Goal: Transaction & Acquisition: Purchase product/service

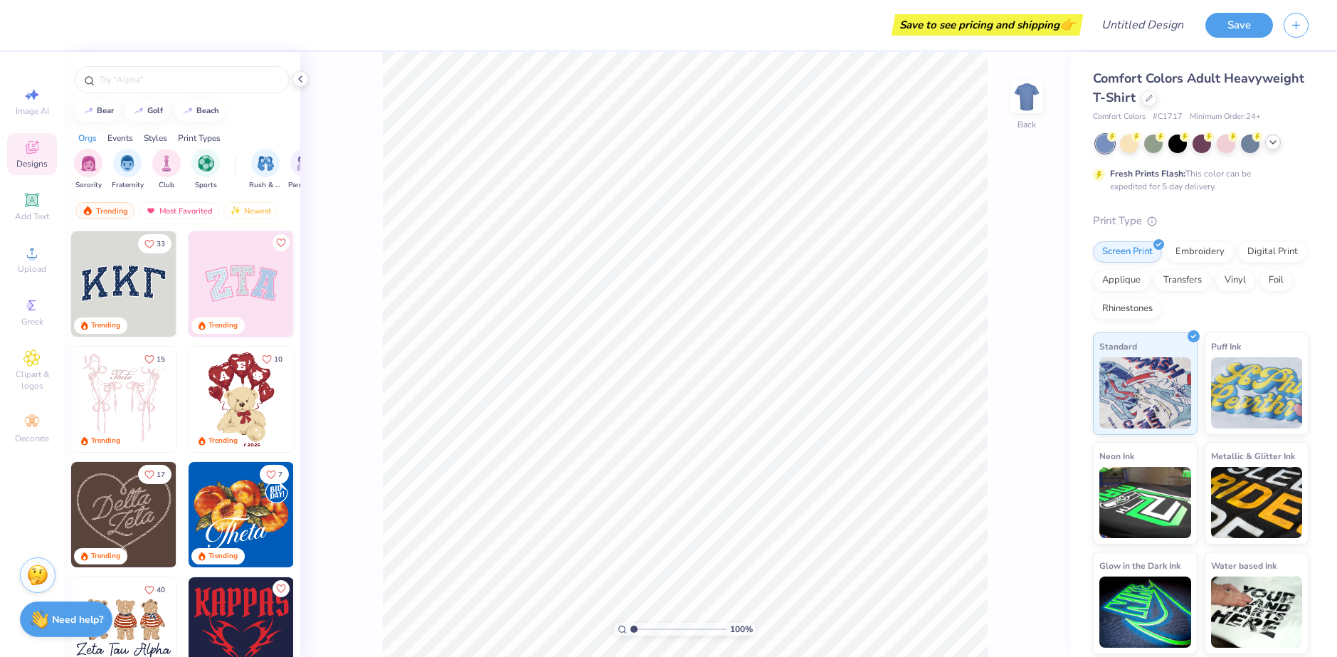
click at [1272, 144] on icon at bounding box center [1272, 142] width 11 height 11
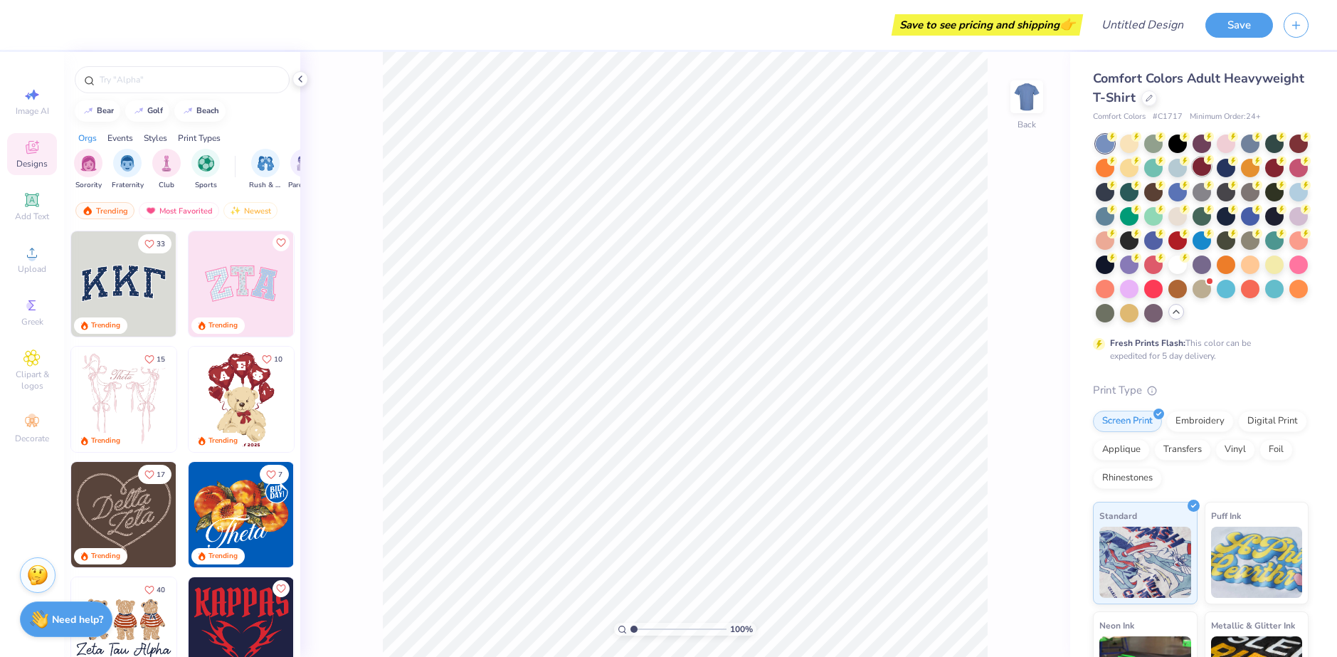
click at [1211, 169] on div at bounding box center [1201, 166] width 18 height 18
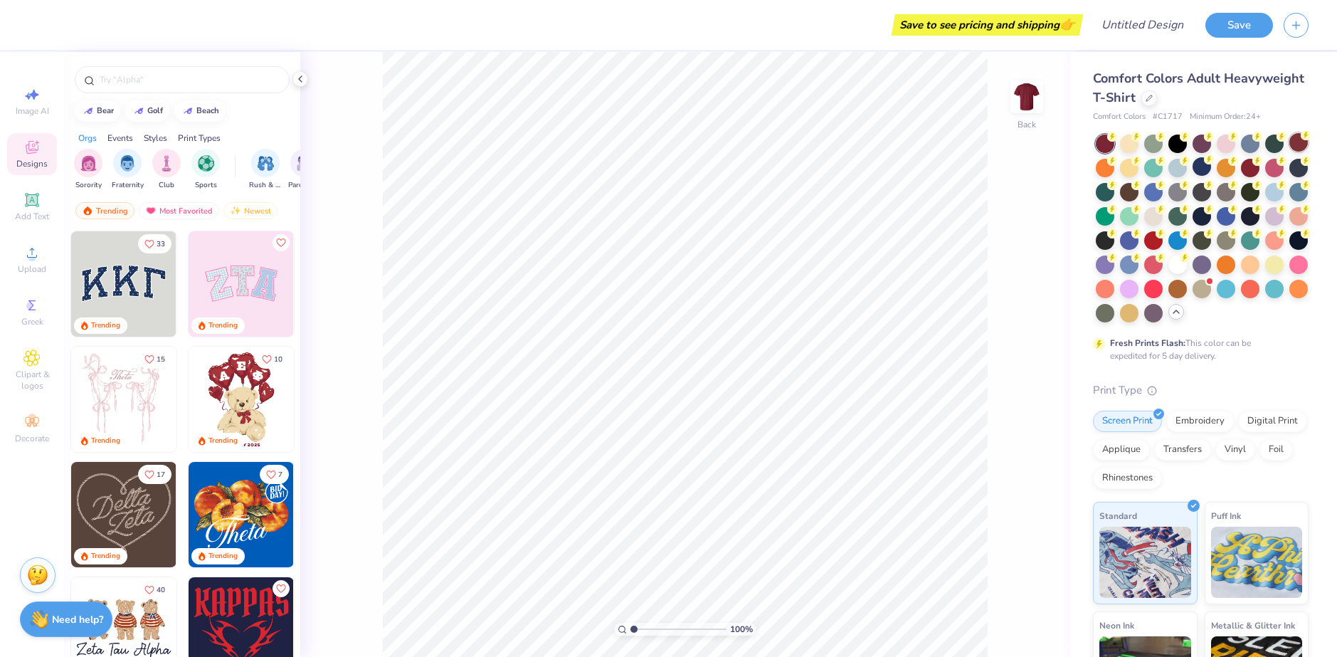
click at [1289, 152] on div at bounding box center [1298, 142] width 18 height 18
click at [1202, 148] on div at bounding box center [1201, 142] width 18 height 18
click at [1168, 297] on div at bounding box center [1177, 287] width 18 height 18
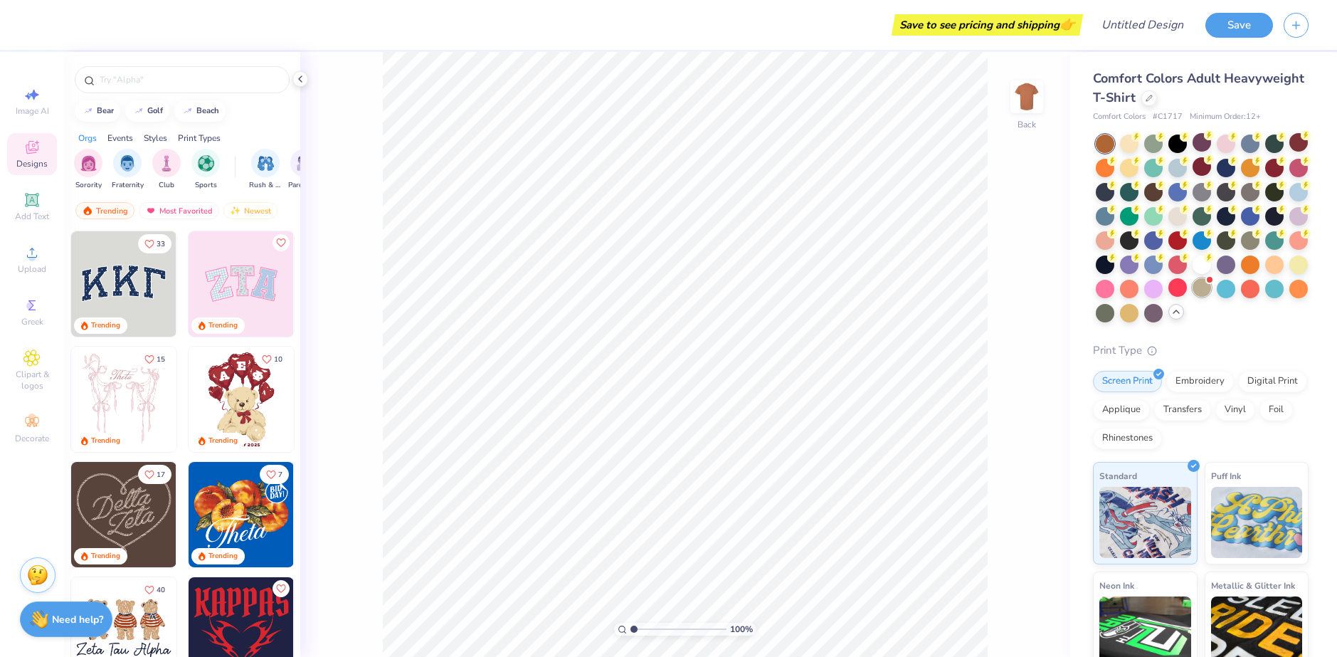
click at [1192, 297] on div at bounding box center [1201, 287] width 18 height 18
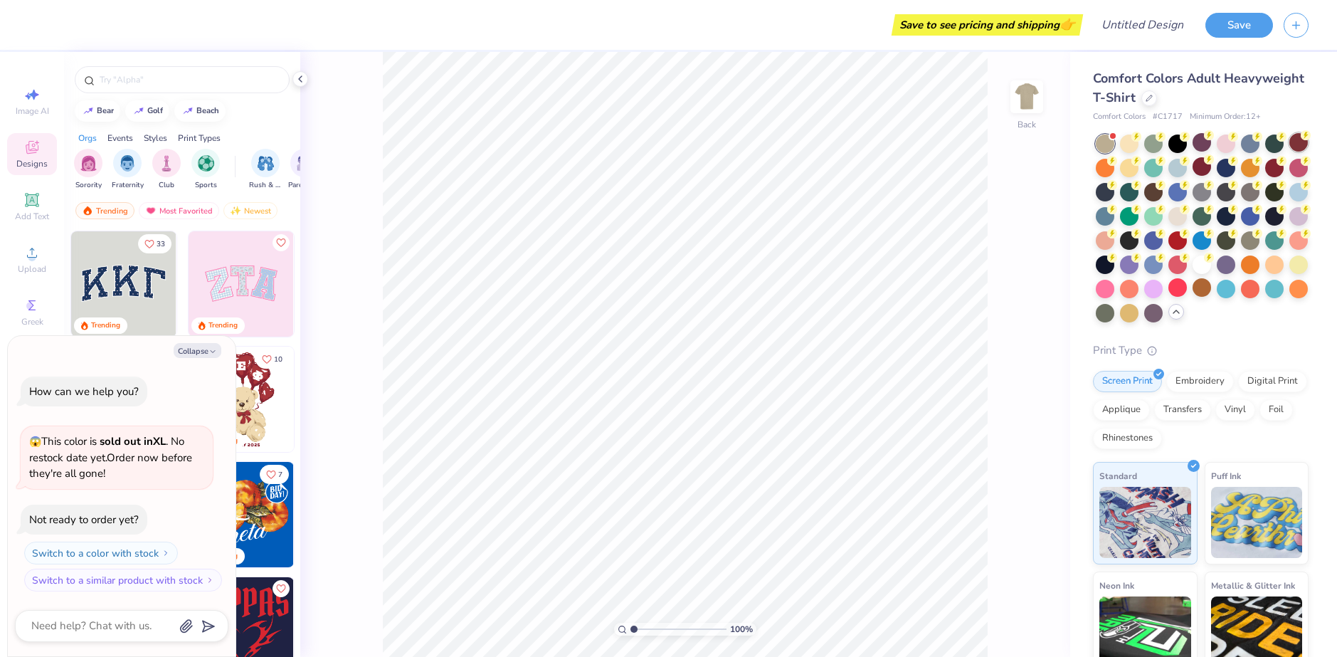
click at [1289, 152] on div at bounding box center [1298, 142] width 18 height 18
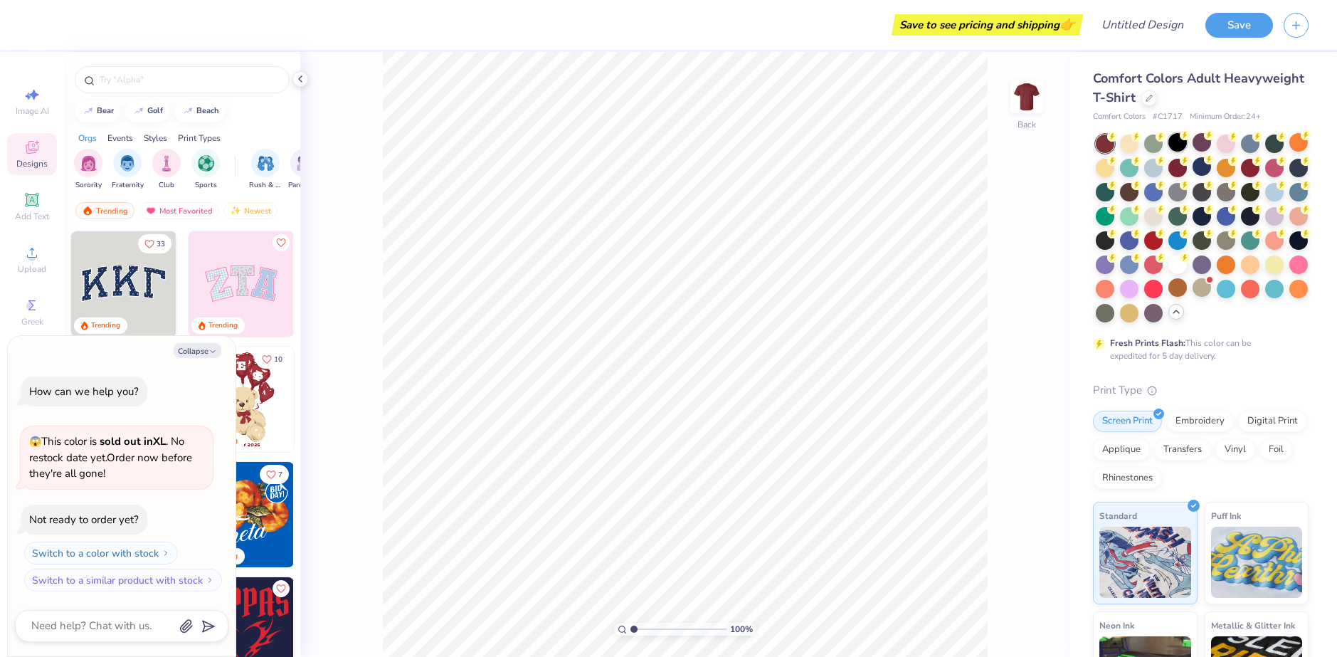
click at [1175, 147] on div at bounding box center [1177, 142] width 18 height 18
click at [1200, 144] on div at bounding box center [1201, 142] width 18 height 18
click at [1225, 145] on div at bounding box center [1226, 142] width 18 height 18
click at [1249, 145] on div at bounding box center [1250, 142] width 18 height 18
click at [1272, 146] on div at bounding box center [1274, 142] width 18 height 18
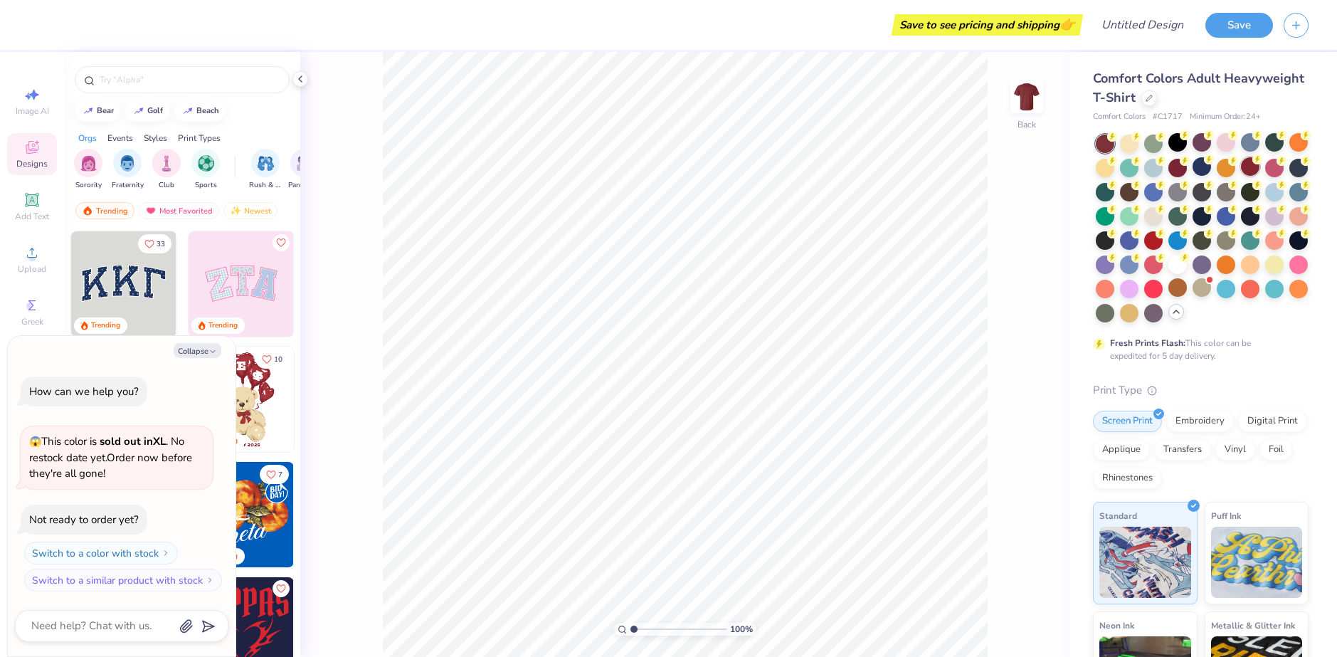
click at [1259, 166] on div at bounding box center [1250, 166] width 18 height 18
click at [1235, 169] on div at bounding box center [1226, 166] width 18 height 18
click at [1215, 171] on div at bounding box center [1202, 228] width 213 height 188
click at [1187, 169] on div at bounding box center [1177, 166] width 18 height 18
click at [1211, 166] on div at bounding box center [1201, 166] width 18 height 18
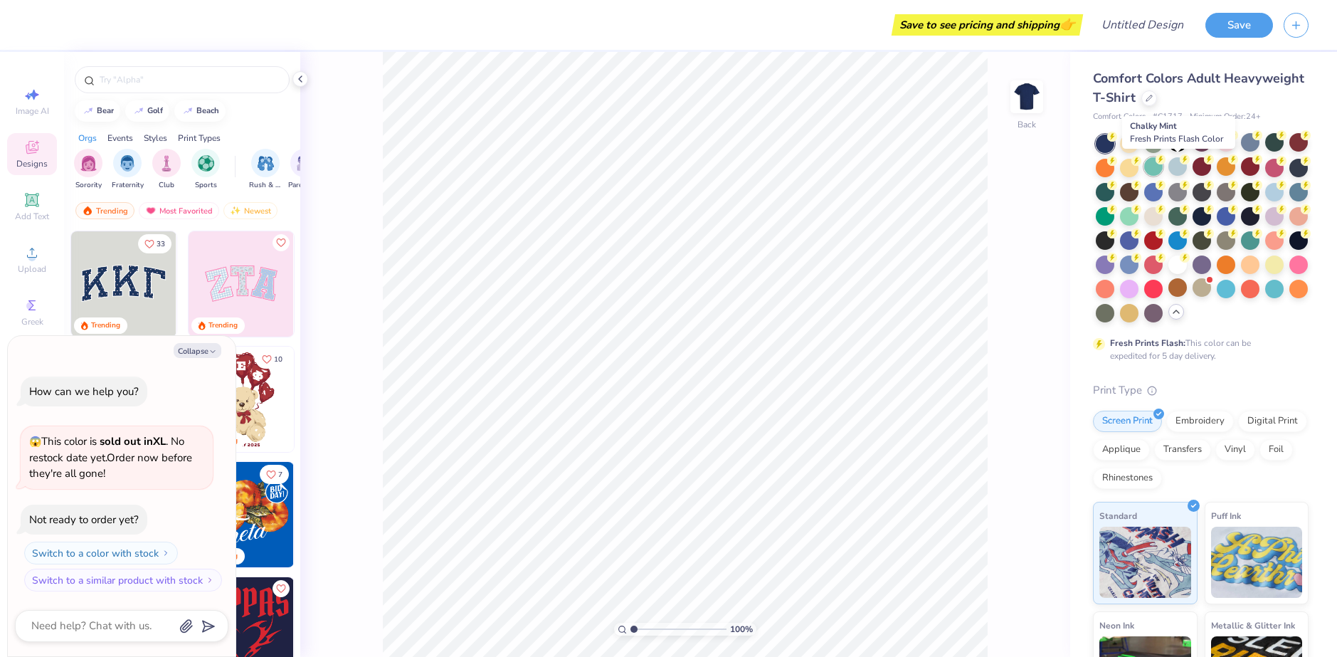
click at [1163, 169] on div at bounding box center [1153, 166] width 18 height 18
click at [1163, 270] on div at bounding box center [1153, 263] width 18 height 18
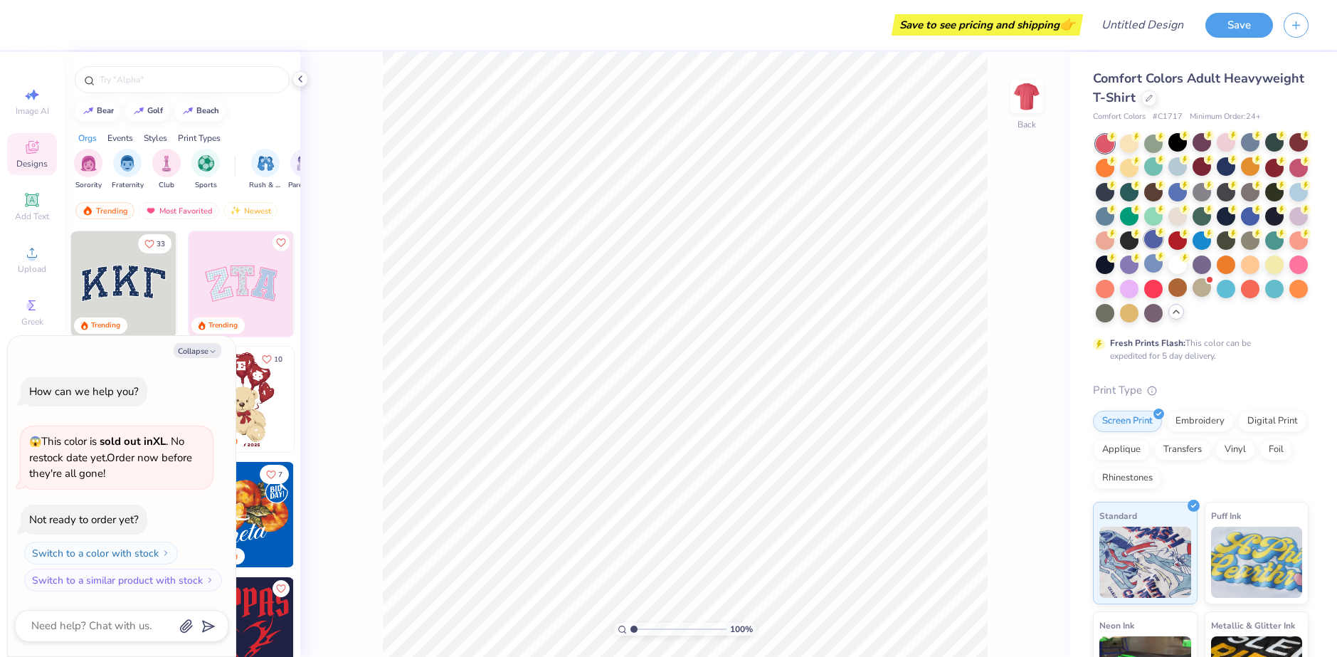
click at [1163, 240] on div at bounding box center [1153, 239] width 18 height 18
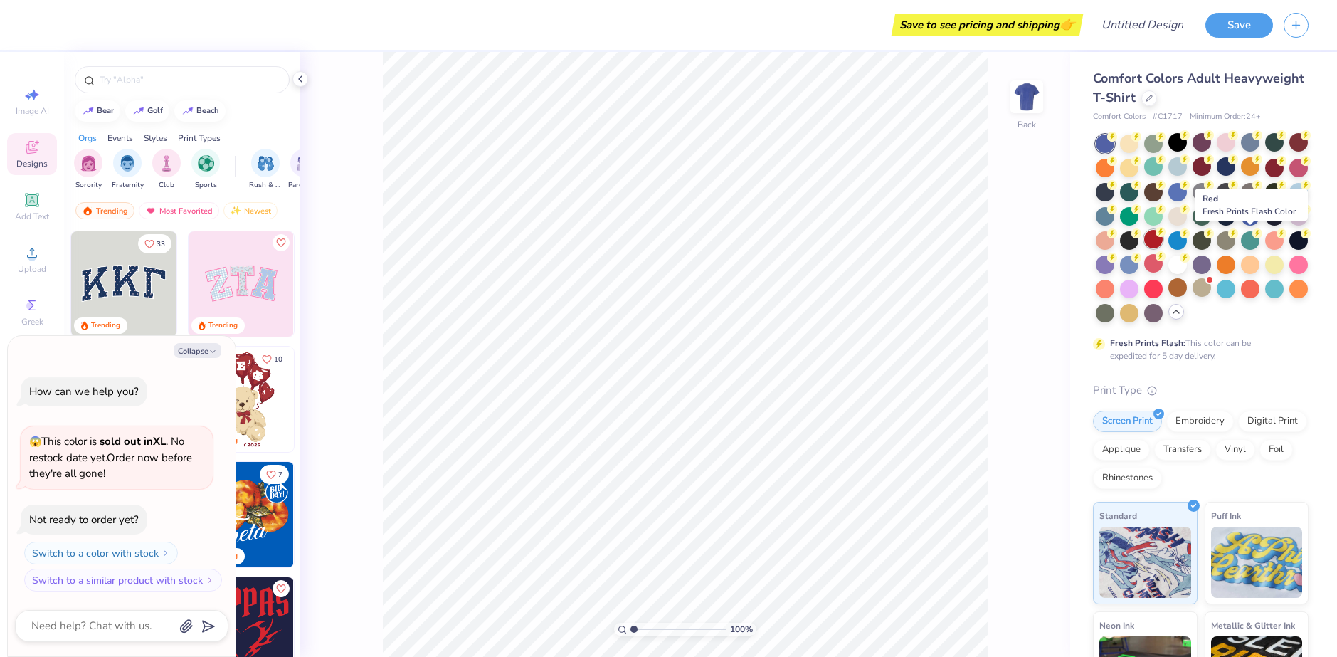
click at [1163, 240] on div at bounding box center [1153, 239] width 18 height 18
click at [1103, 146] on div at bounding box center [1105, 143] width 18 height 18
click at [1289, 152] on div at bounding box center [1298, 142] width 18 height 18
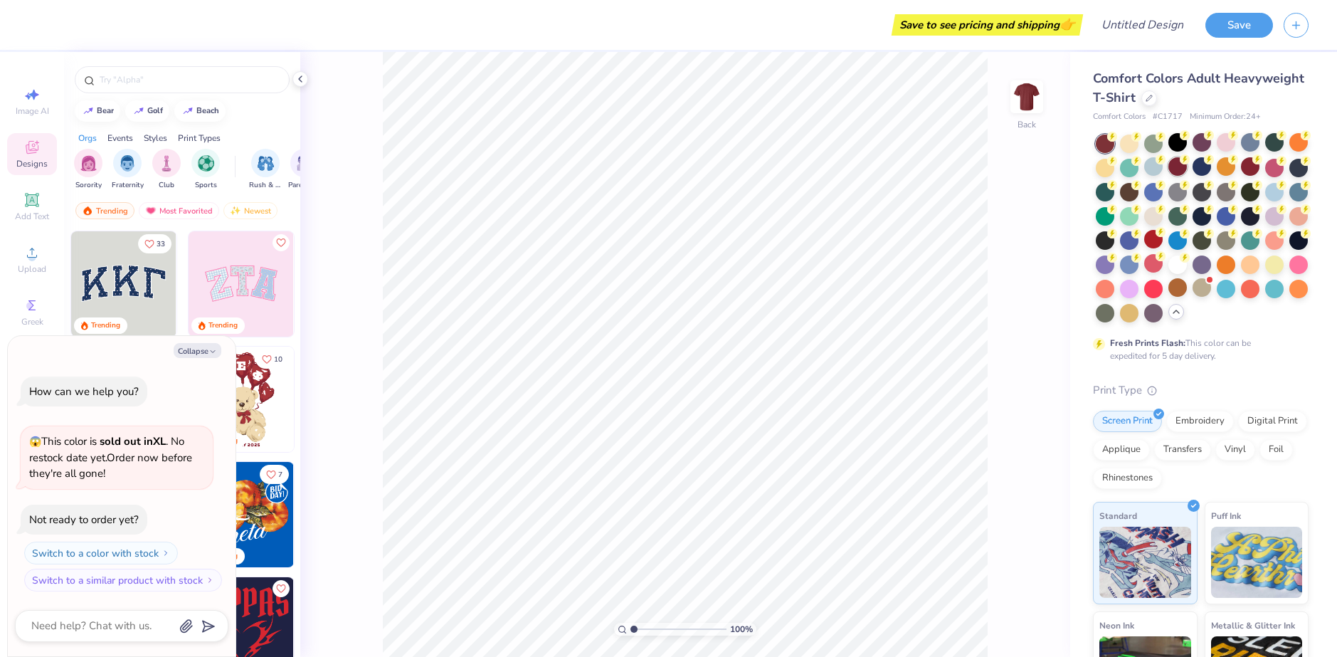
click at [1187, 167] on div at bounding box center [1177, 166] width 18 height 18
click at [1259, 169] on div at bounding box center [1250, 166] width 18 height 18
click at [1257, 143] on div at bounding box center [1250, 142] width 18 height 18
click at [1265, 224] on div at bounding box center [1274, 215] width 18 height 18
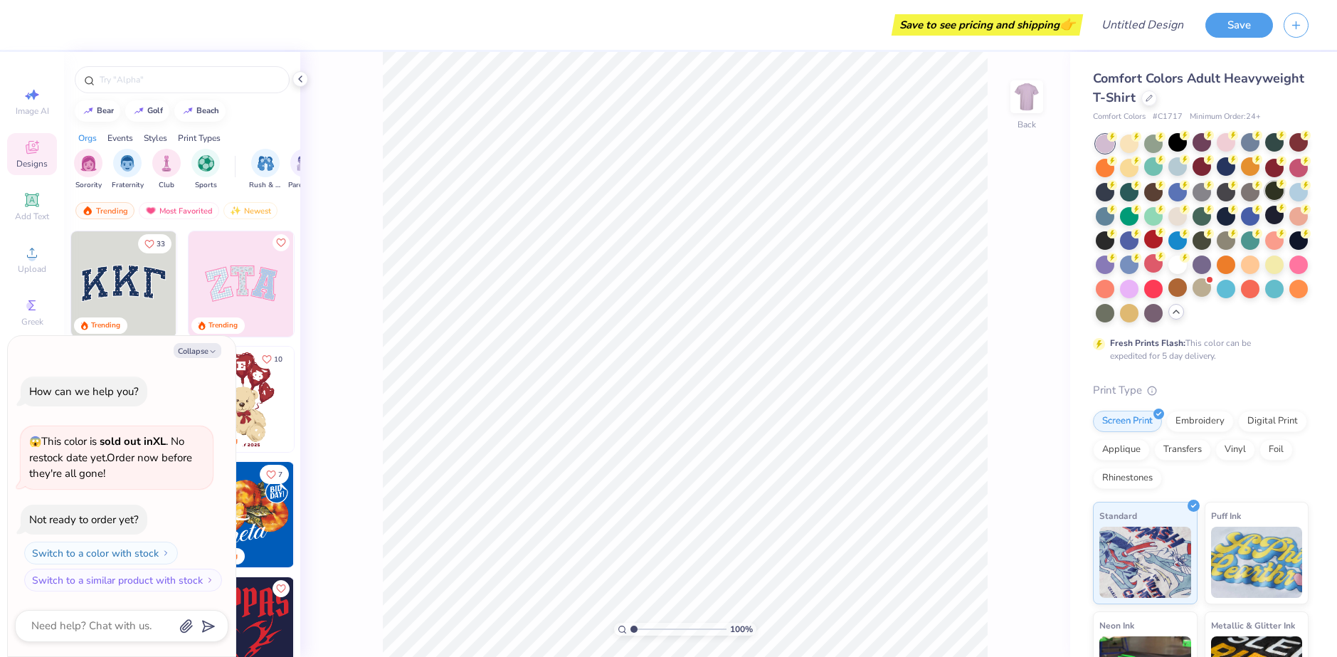
click at [1265, 200] on div at bounding box center [1274, 190] width 18 height 18
click at [1089, 218] on div "Comfort Colors Adult Heavyweight T-Shirt Comfort Colors # C1717 Minimum Order: …" at bounding box center [1203, 437] width 267 height 771
click at [1241, 200] on div at bounding box center [1250, 190] width 18 height 18
click at [1197, 151] on div at bounding box center [1201, 142] width 18 height 18
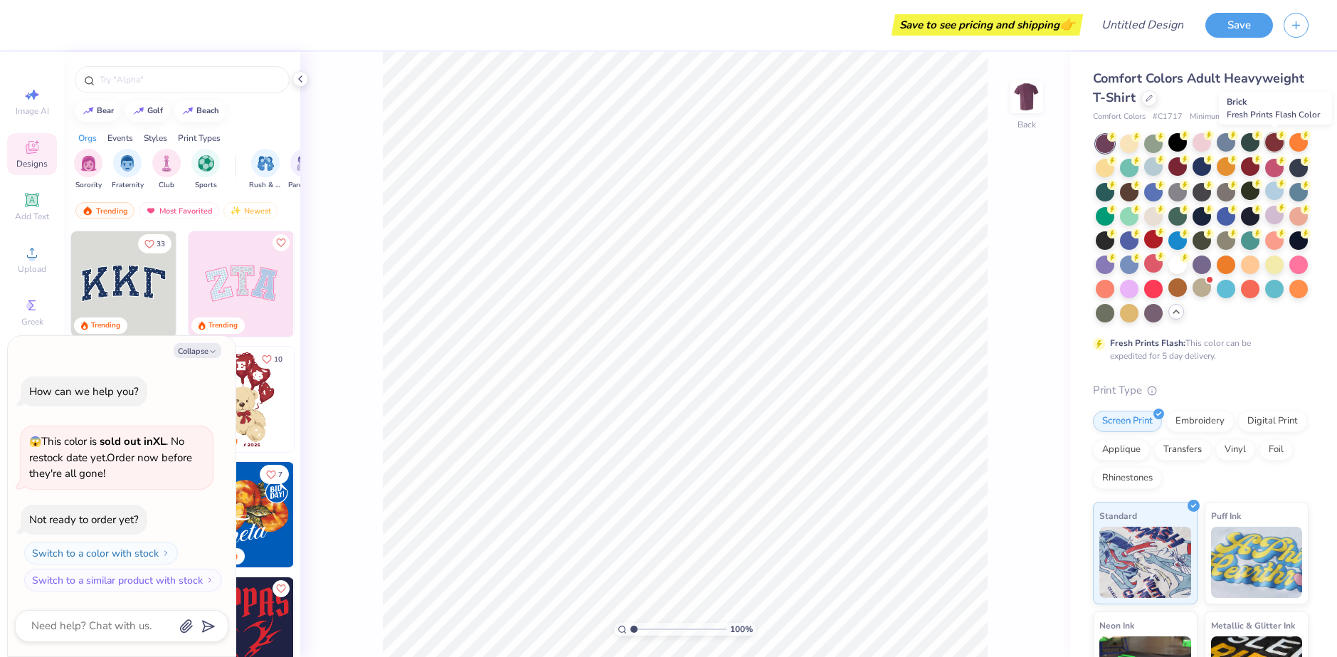
click at [1271, 147] on div at bounding box center [1274, 142] width 18 height 18
click at [1289, 272] on div at bounding box center [1298, 263] width 18 height 18
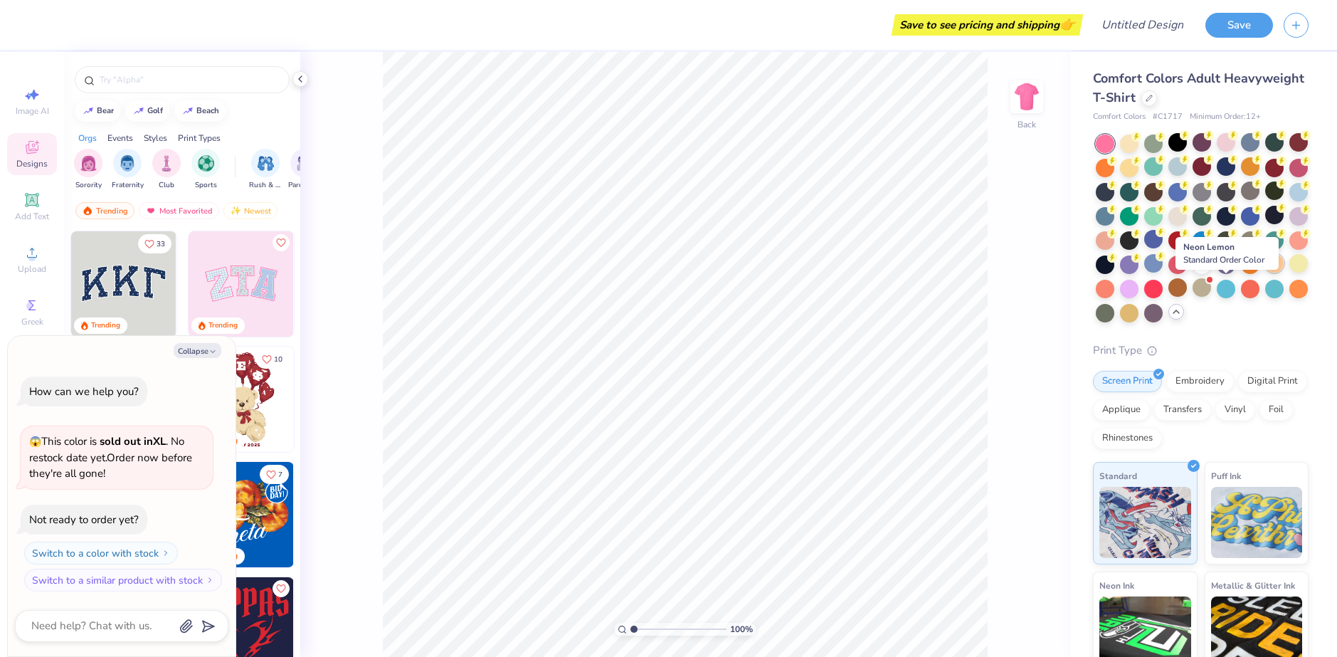
click at [1265, 272] on div at bounding box center [1274, 263] width 18 height 18
click at [1241, 272] on div at bounding box center [1250, 263] width 18 height 18
click at [1217, 272] on div at bounding box center [1226, 263] width 18 height 18
click at [1192, 272] on div at bounding box center [1201, 263] width 18 height 18
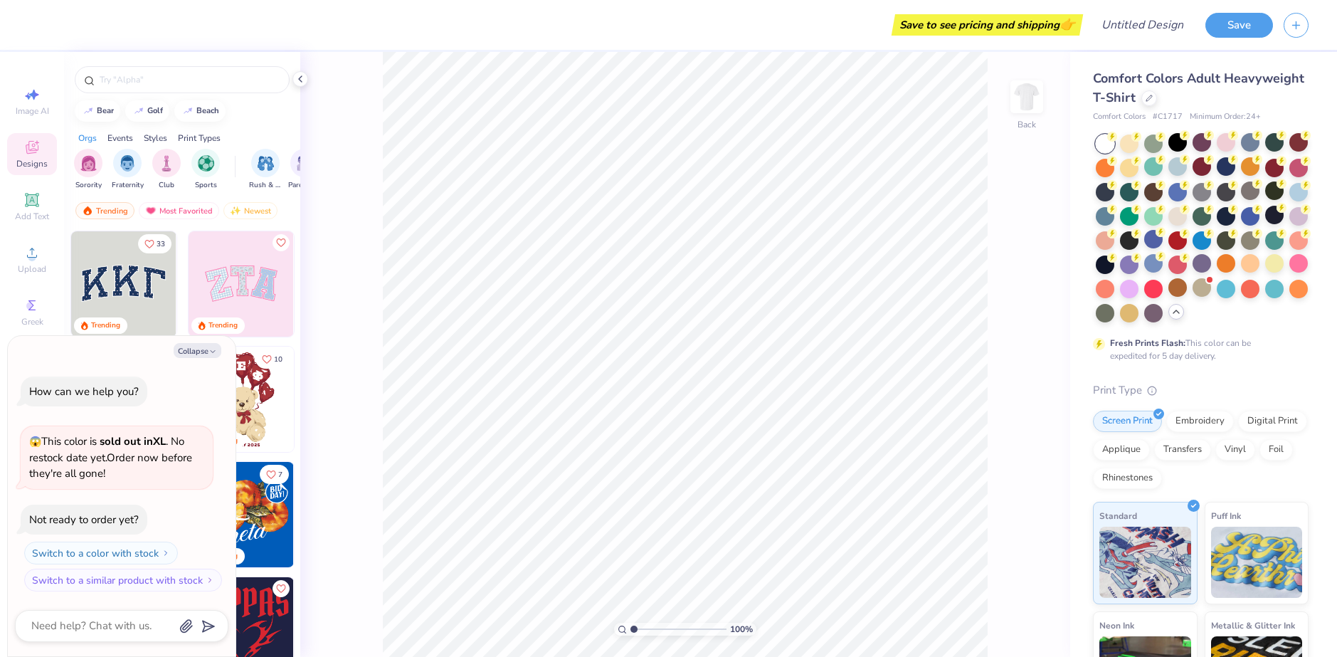
click at [1102, 142] on div at bounding box center [1105, 143] width 18 height 18
click at [1101, 143] on div at bounding box center [1105, 143] width 18 height 18
click at [1032, 100] on img at bounding box center [1026, 96] width 57 height 57
click at [1032, 100] on img at bounding box center [1026, 97] width 28 height 28
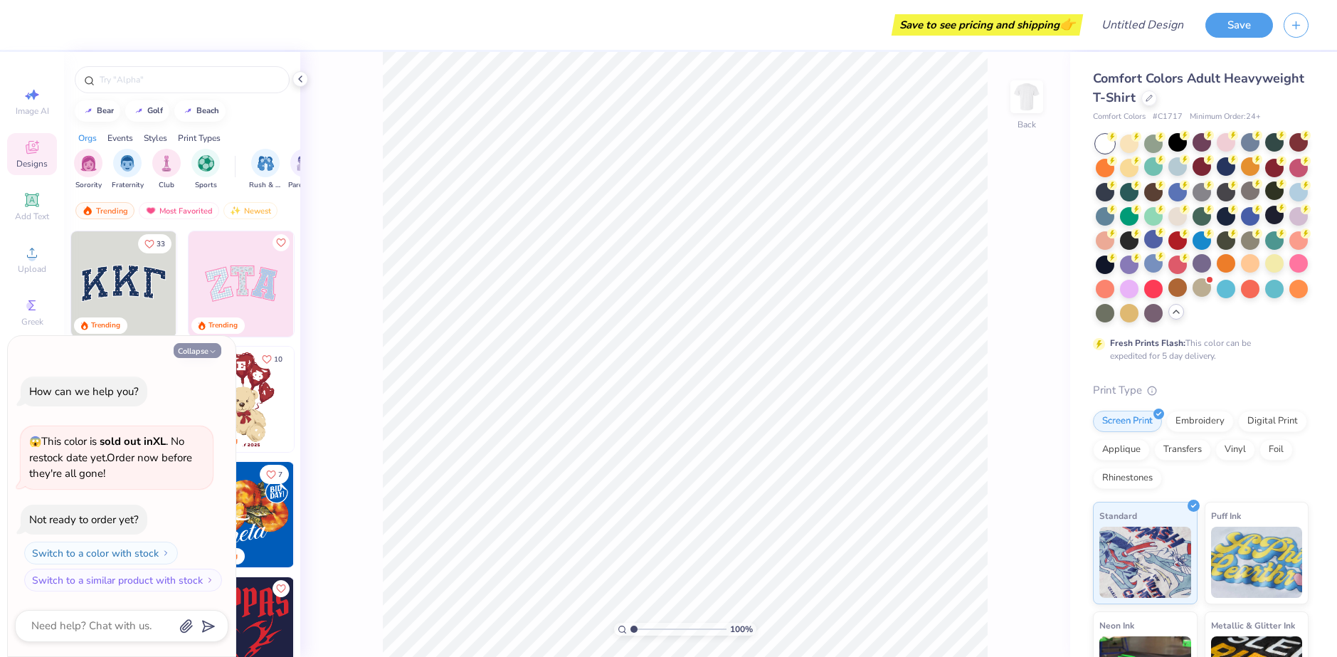
click at [194, 354] on button "Collapse" at bounding box center [198, 350] width 48 height 15
type textarea "x"
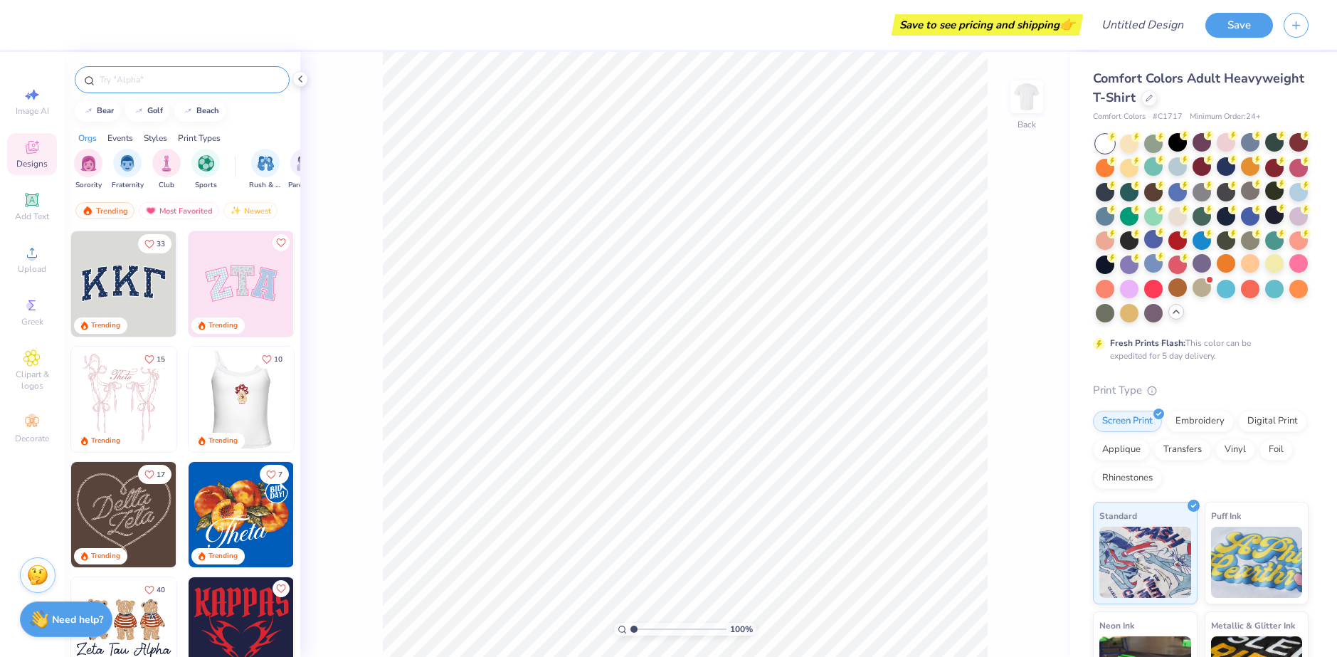
click at [180, 80] on input "text" at bounding box center [189, 80] width 182 height 14
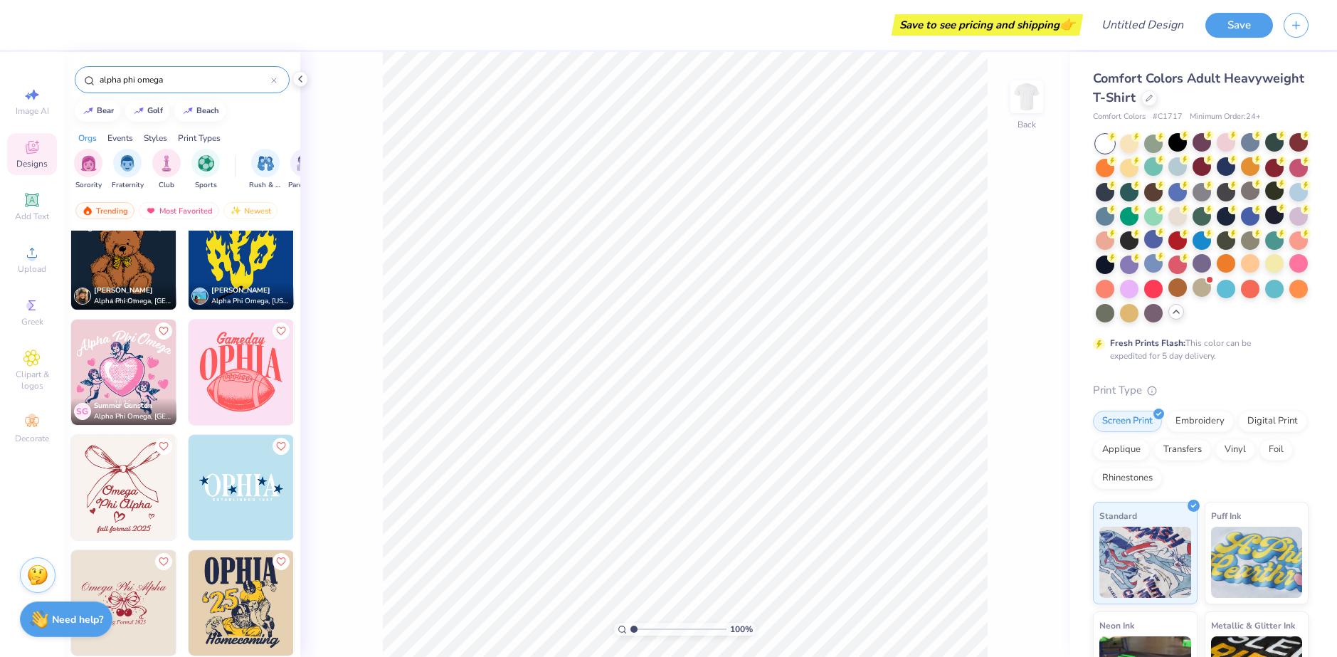
scroll to position [285, 0]
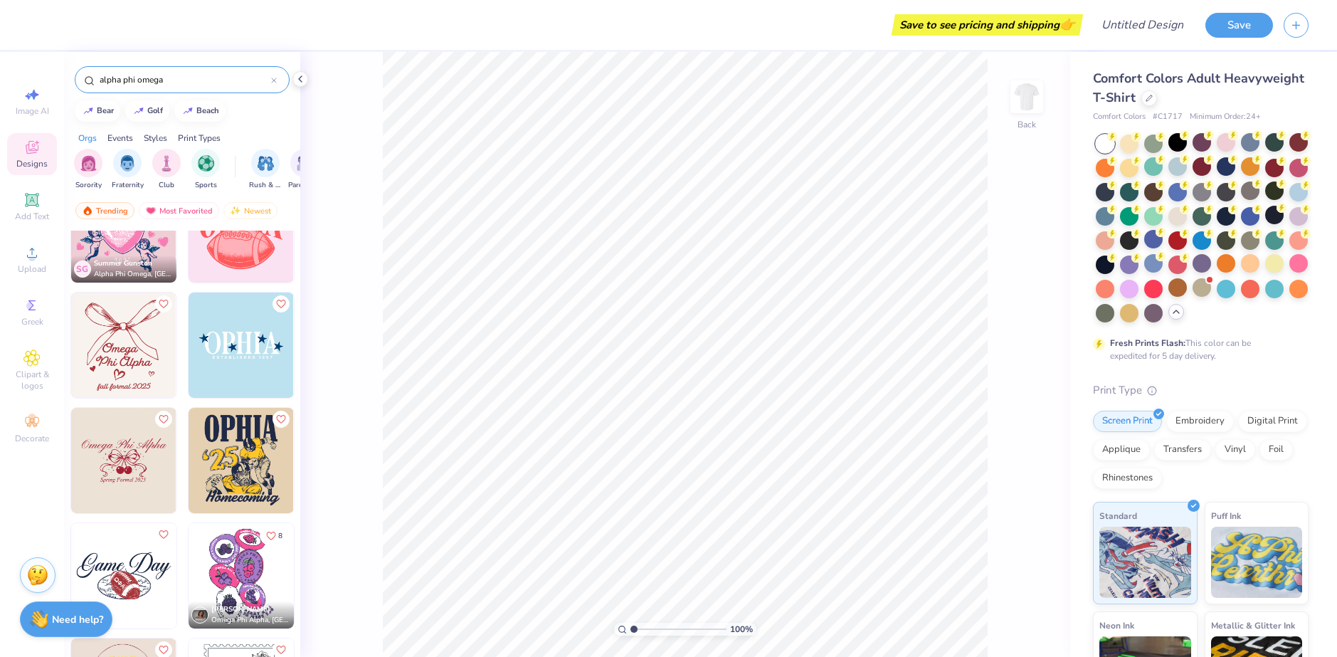
drag, startPoint x: 186, startPoint y: 80, endPoint x: 53, endPoint y: 70, distance: 133.5
click at [53, 70] on div "Save to see pricing and shipping 👉 Design Title Save Image AI Designs Add Text …" at bounding box center [668, 328] width 1337 height 657
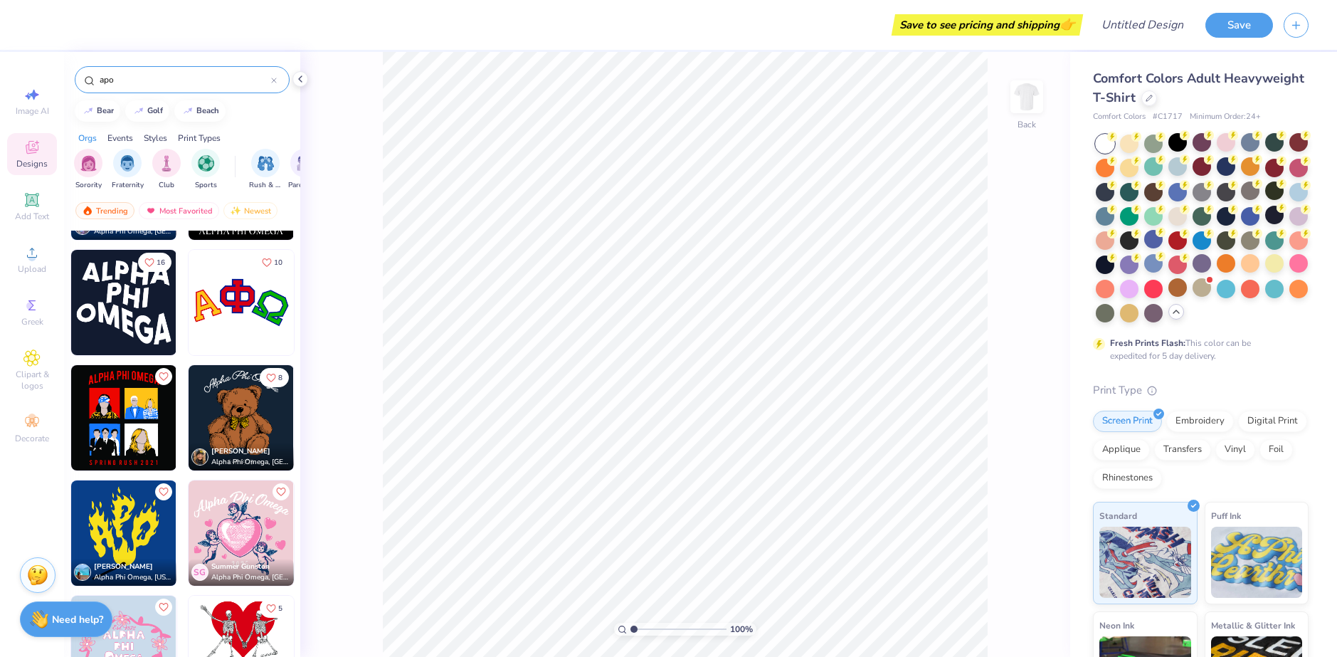
scroll to position [0, 0]
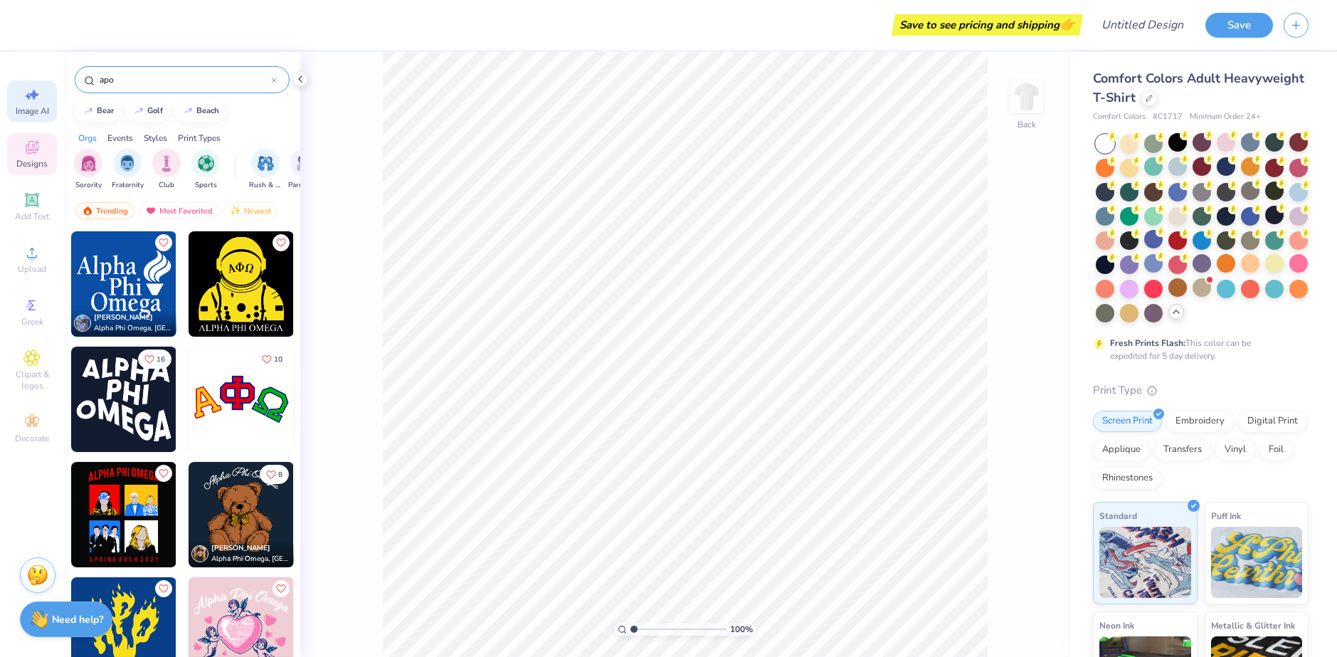
drag, startPoint x: 186, startPoint y: 80, endPoint x: 53, endPoint y: 88, distance: 133.2
click at [53, 88] on div "Save to see pricing and shipping 👉 Design Title Save Image AI Designs Add Text …" at bounding box center [668, 328] width 1337 height 657
type input "cars"
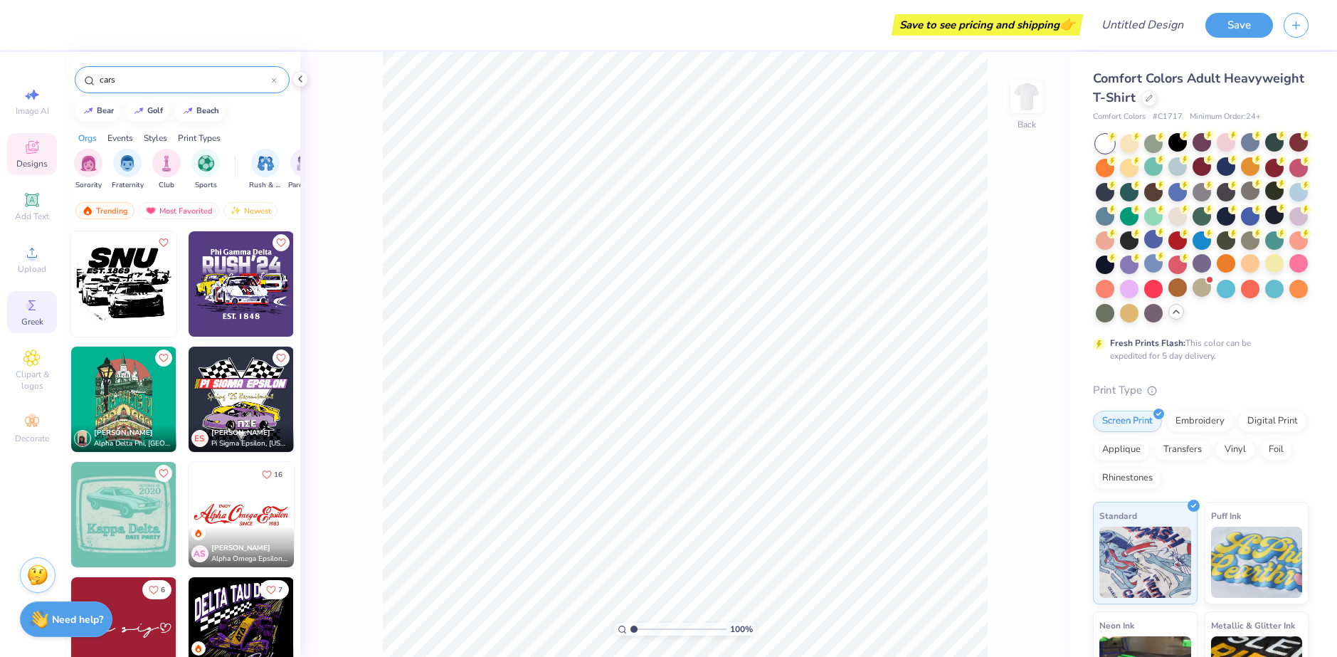
click at [40, 319] on span "Greek" at bounding box center [32, 321] width 22 height 11
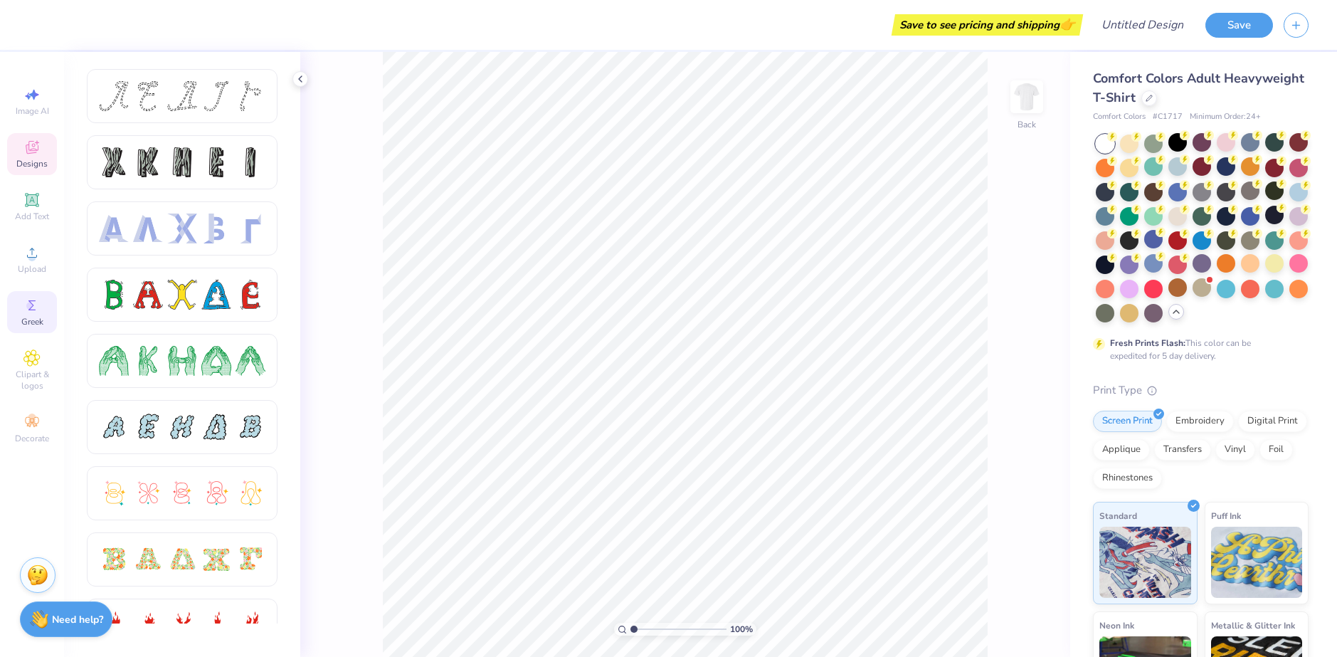
click at [41, 151] on div "Designs" at bounding box center [32, 154] width 50 height 42
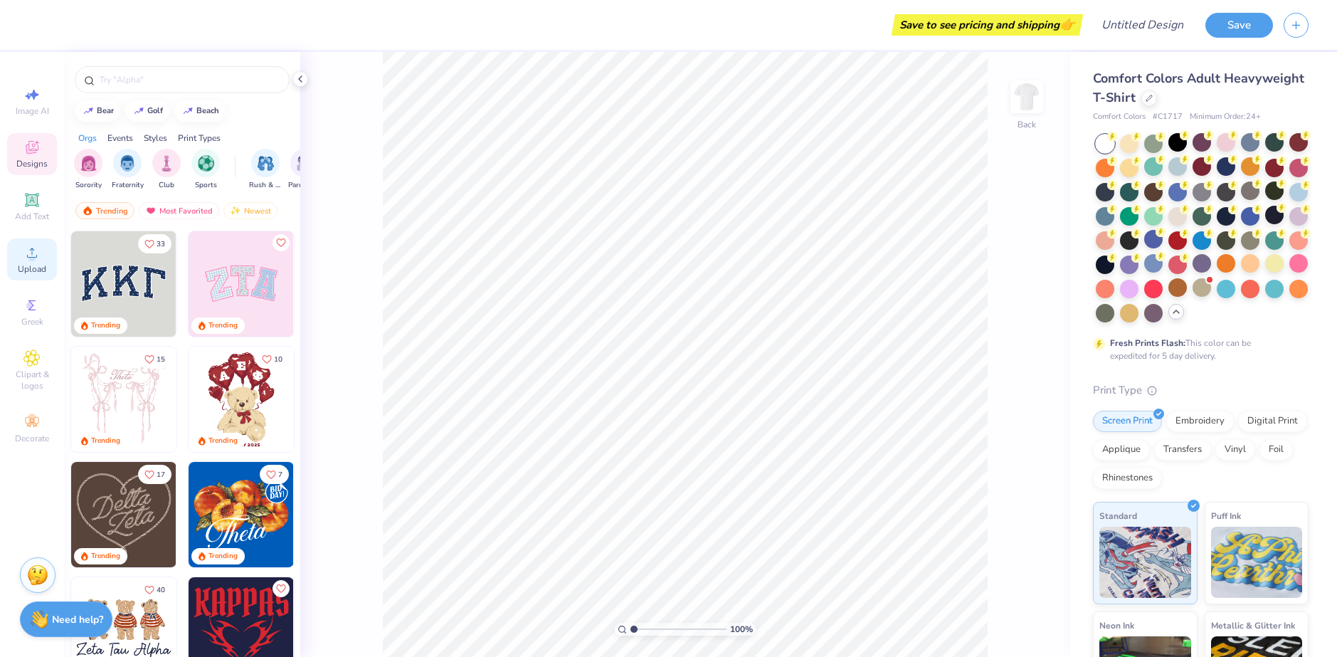
click at [31, 270] on span "Upload" at bounding box center [32, 268] width 28 height 11
click at [368, 180] on div "100 % Back" at bounding box center [685, 354] width 770 height 605
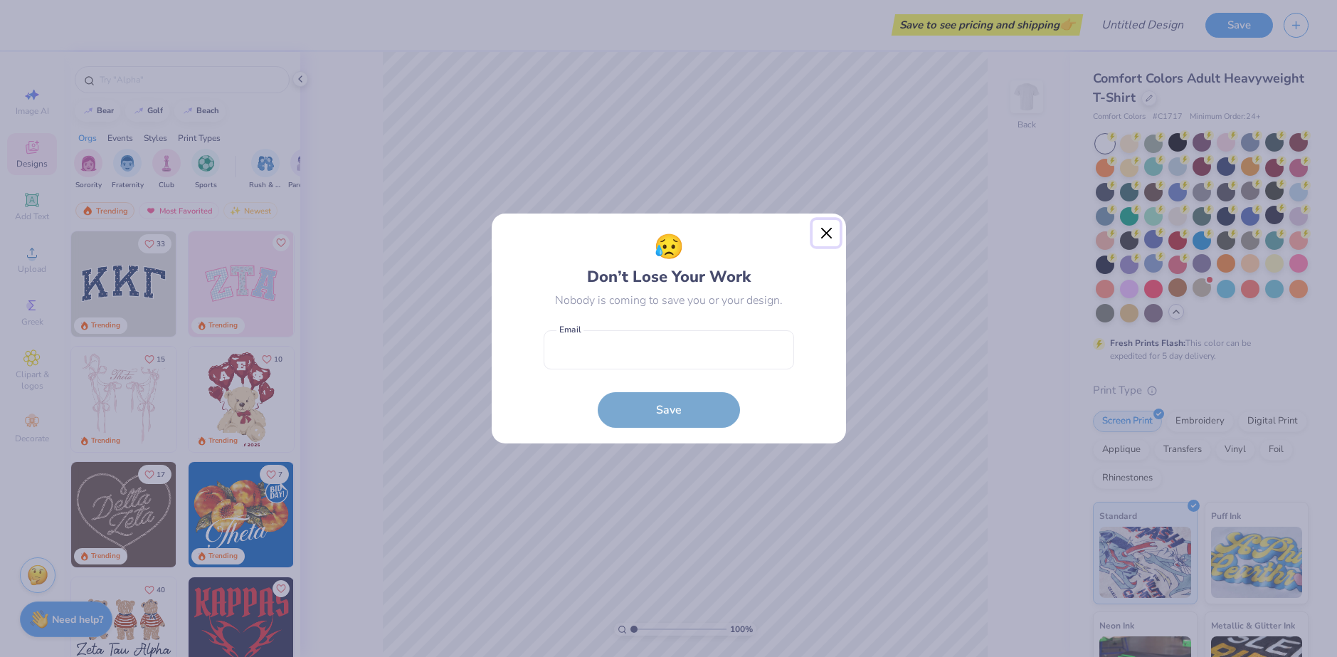
click at [830, 231] on button "Close" at bounding box center [825, 233] width 27 height 27
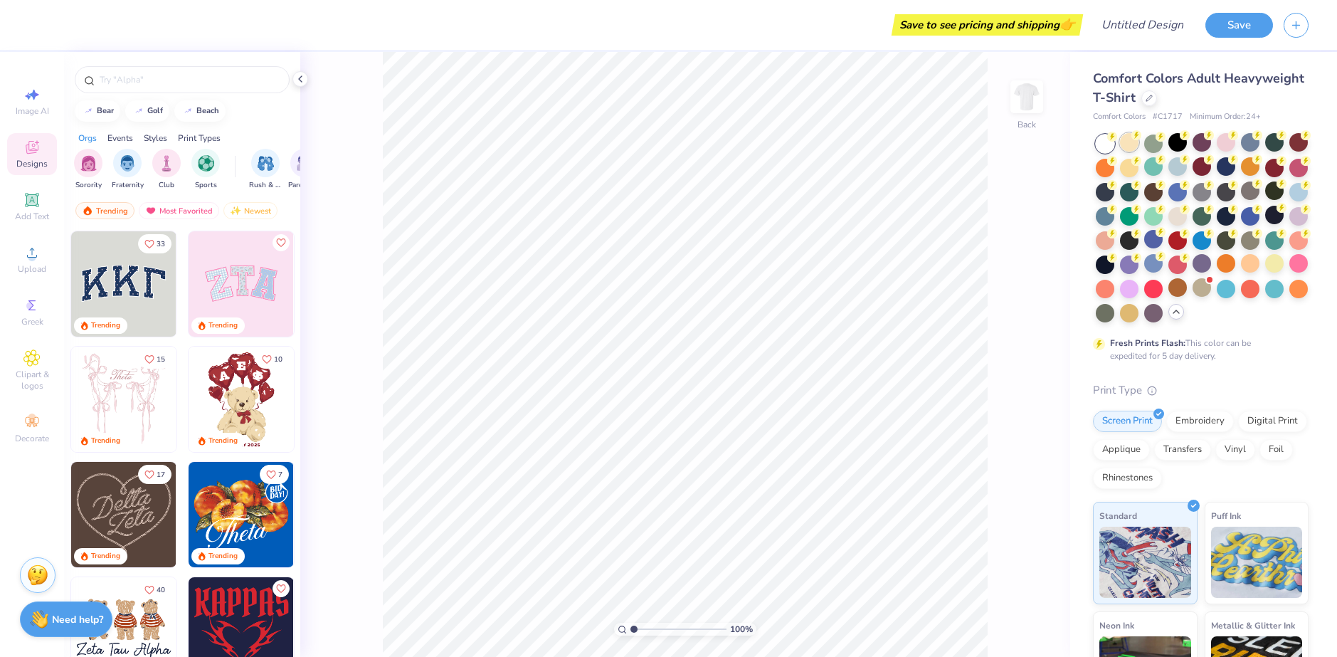
click at [1127, 145] on div at bounding box center [1129, 142] width 18 height 18
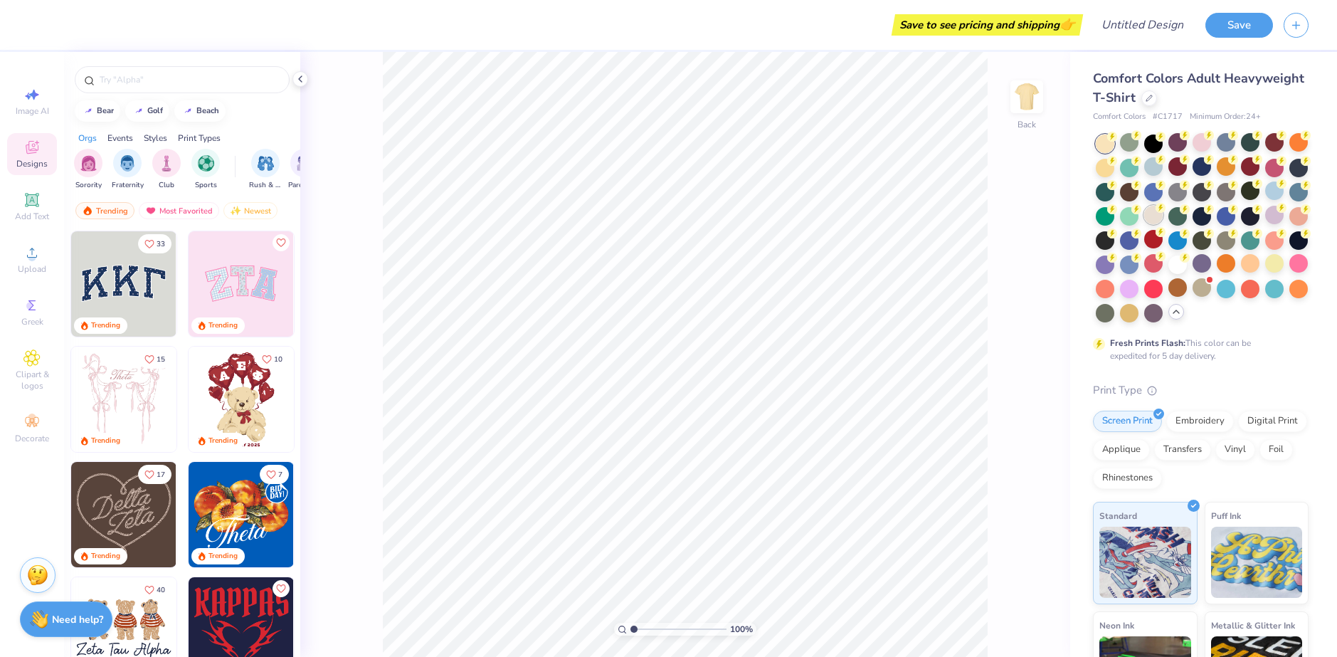
click at [1163, 216] on div at bounding box center [1153, 215] width 18 height 18
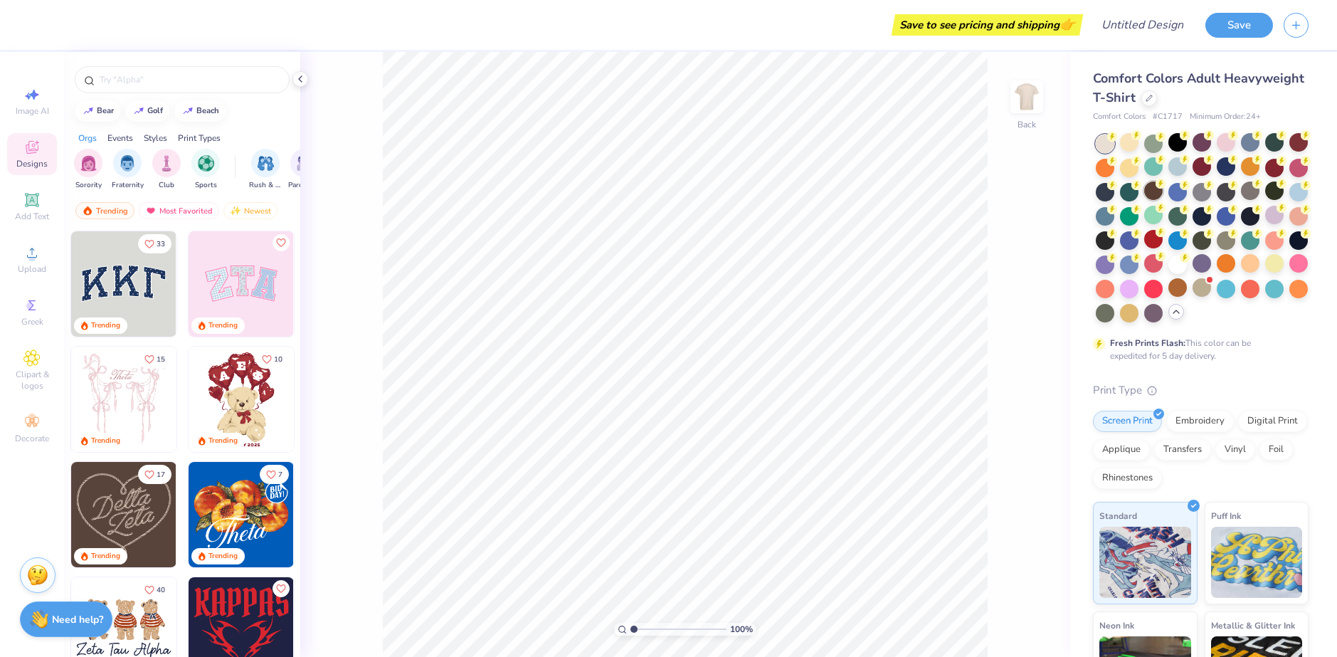
click at [1163, 190] on div at bounding box center [1153, 190] width 18 height 18
click at [1192, 297] on div at bounding box center [1201, 287] width 18 height 18
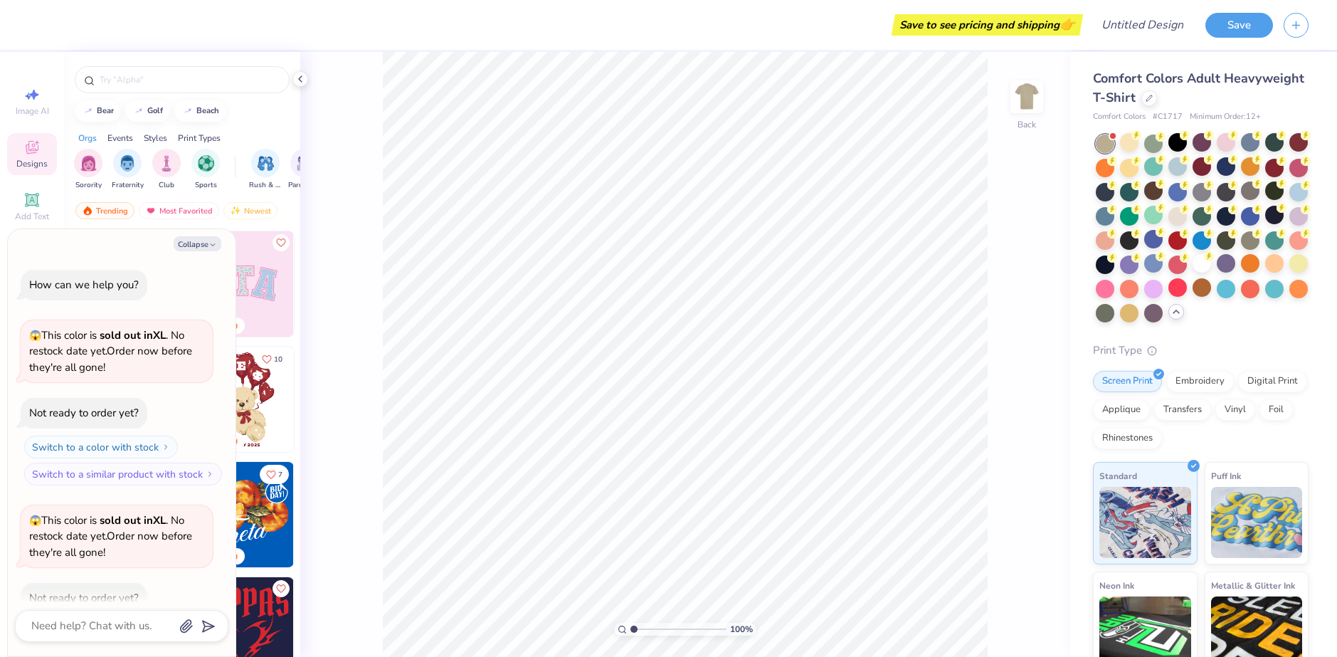
scroll to position [79, 0]
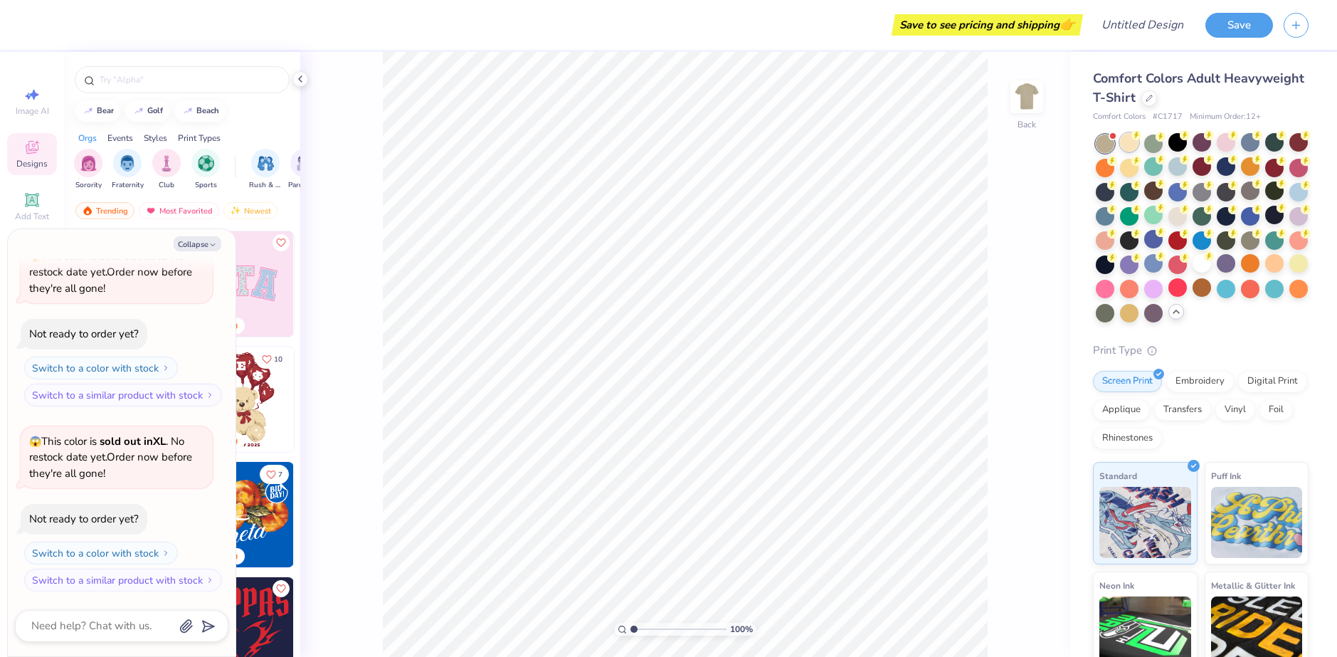
click at [1127, 142] on div at bounding box center [1129, 142] width 18 height 18
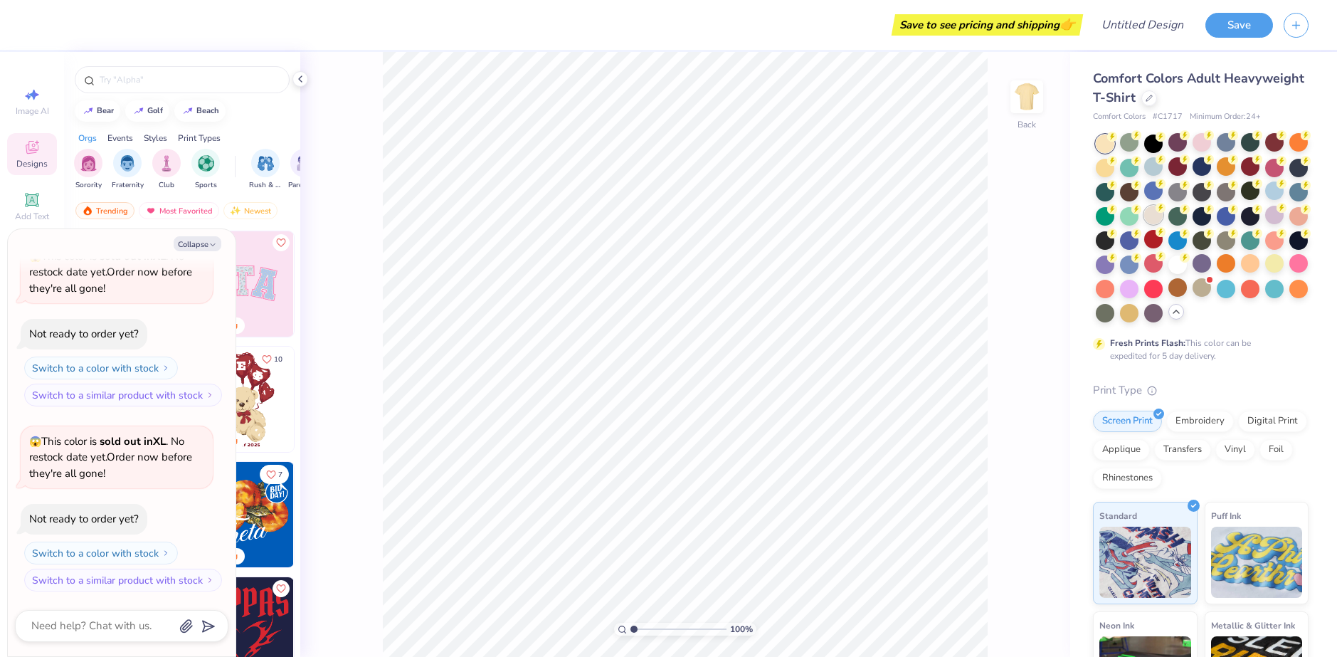
click at [1163, 214] on div at bounding box center [1153, 215] width 18 height 18
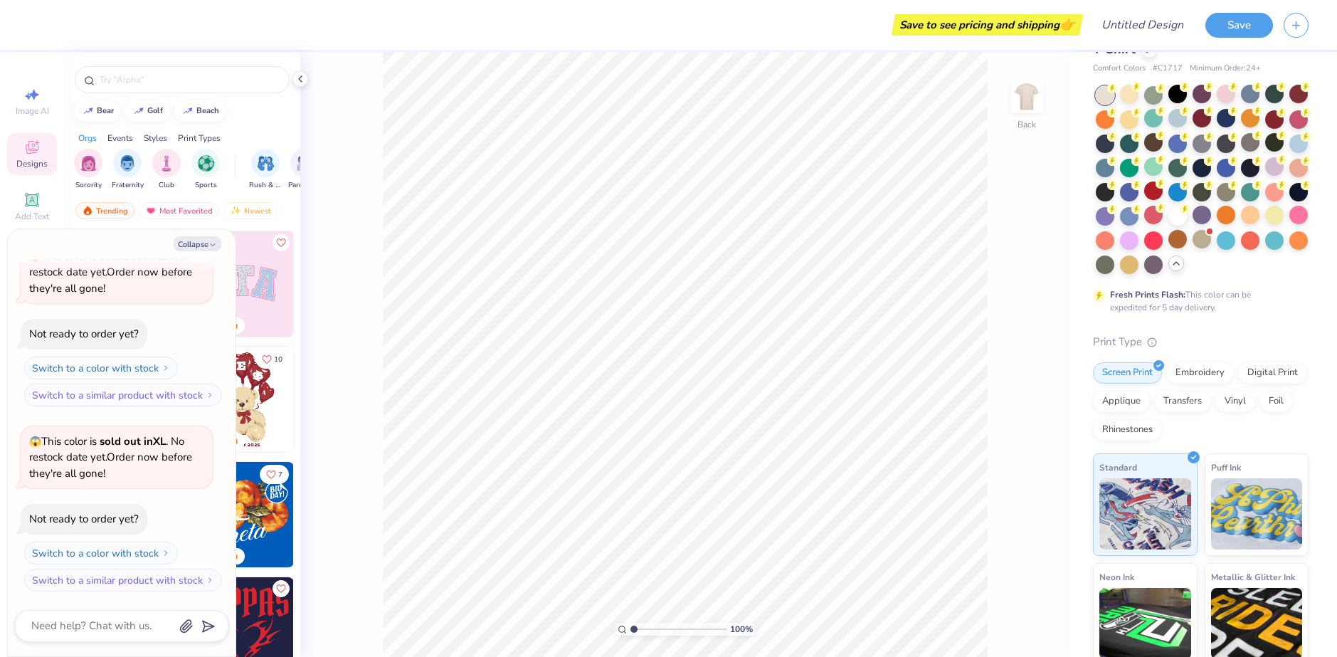
scroll to position [0, 0]
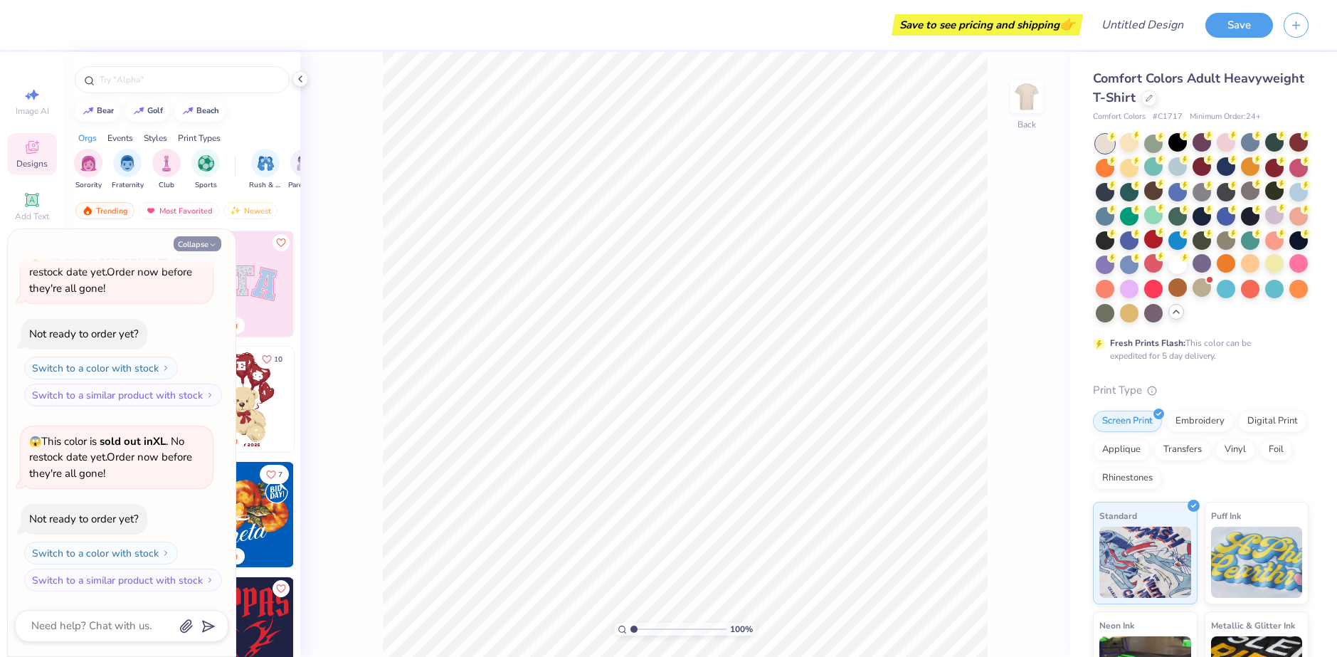
click at [211, 241] on icon "button" at bounding box center [212, 244] width 9 height 9
type textarea "x"
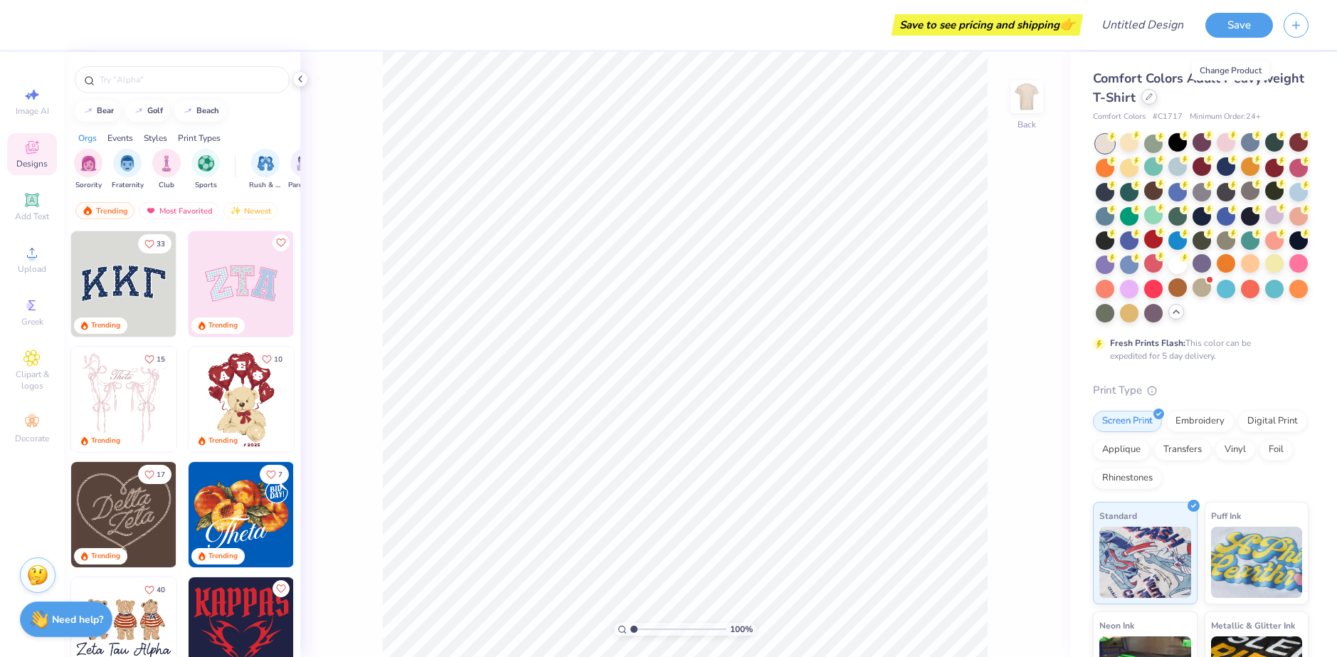
click at [1157, 101] on div at bounding box center [1149, 97] width 16 height 16
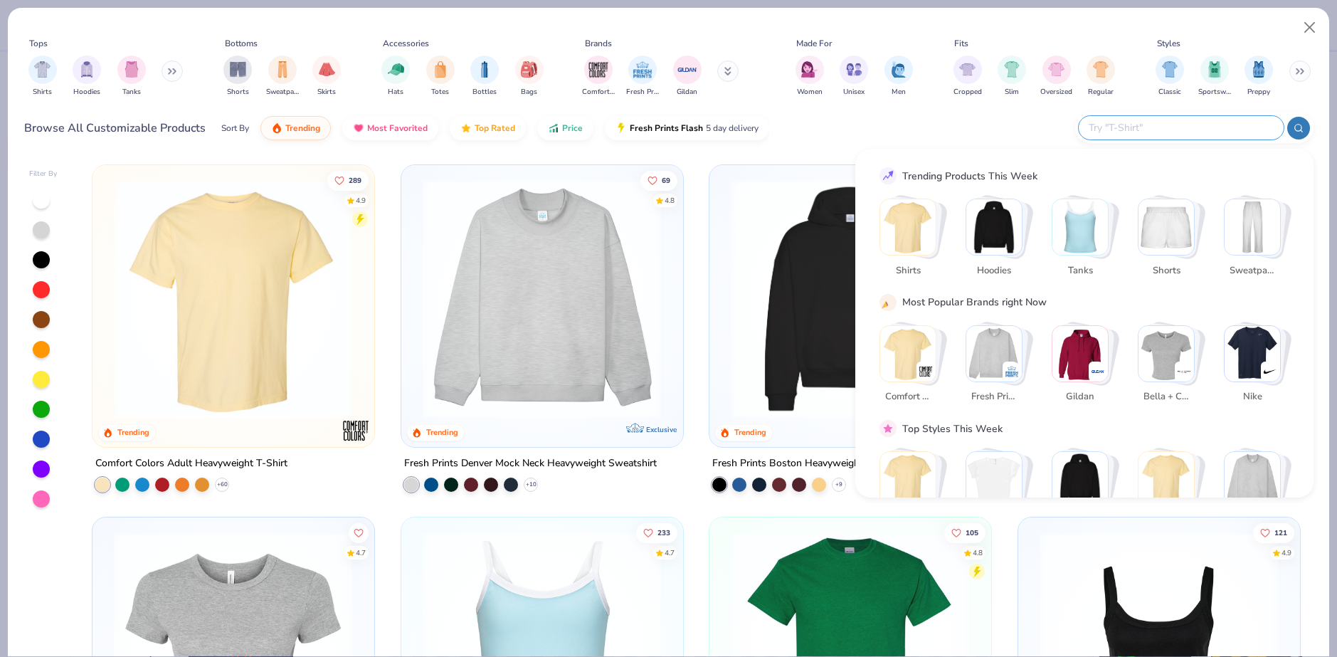
click at [1194, 128] on input "text" at bounding box center [1180, 128] width 186 height 16
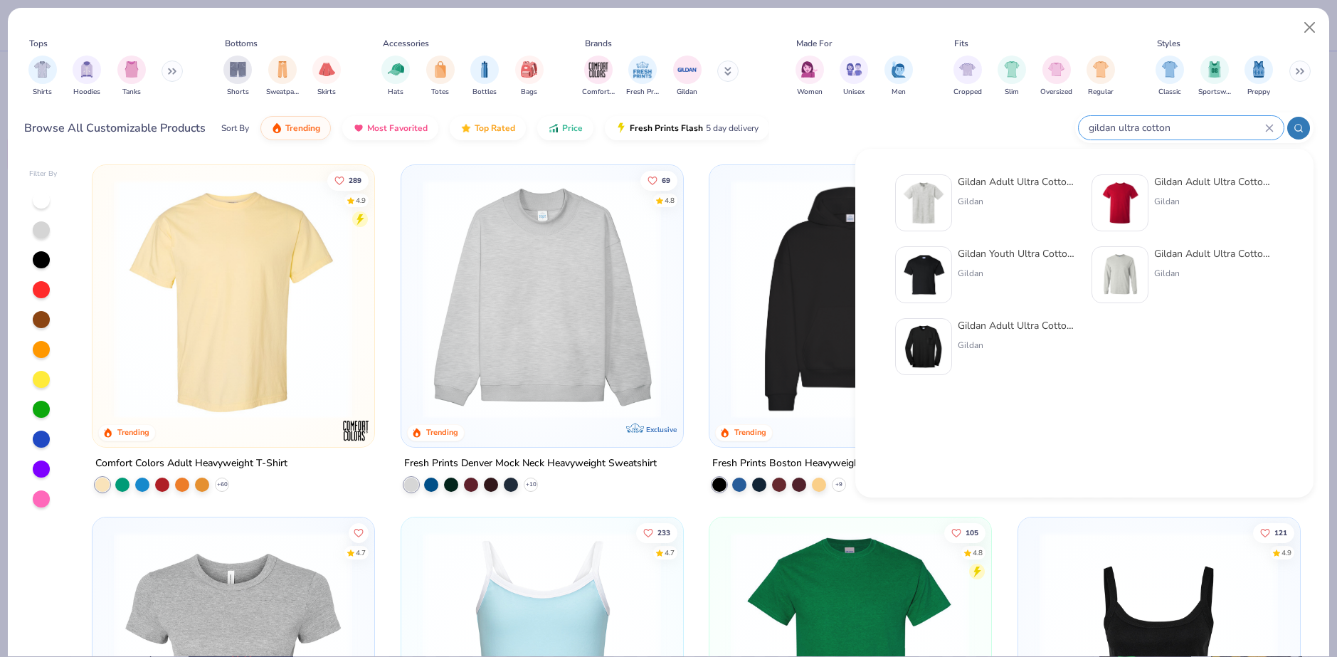
type input "gildan ultra cotton"
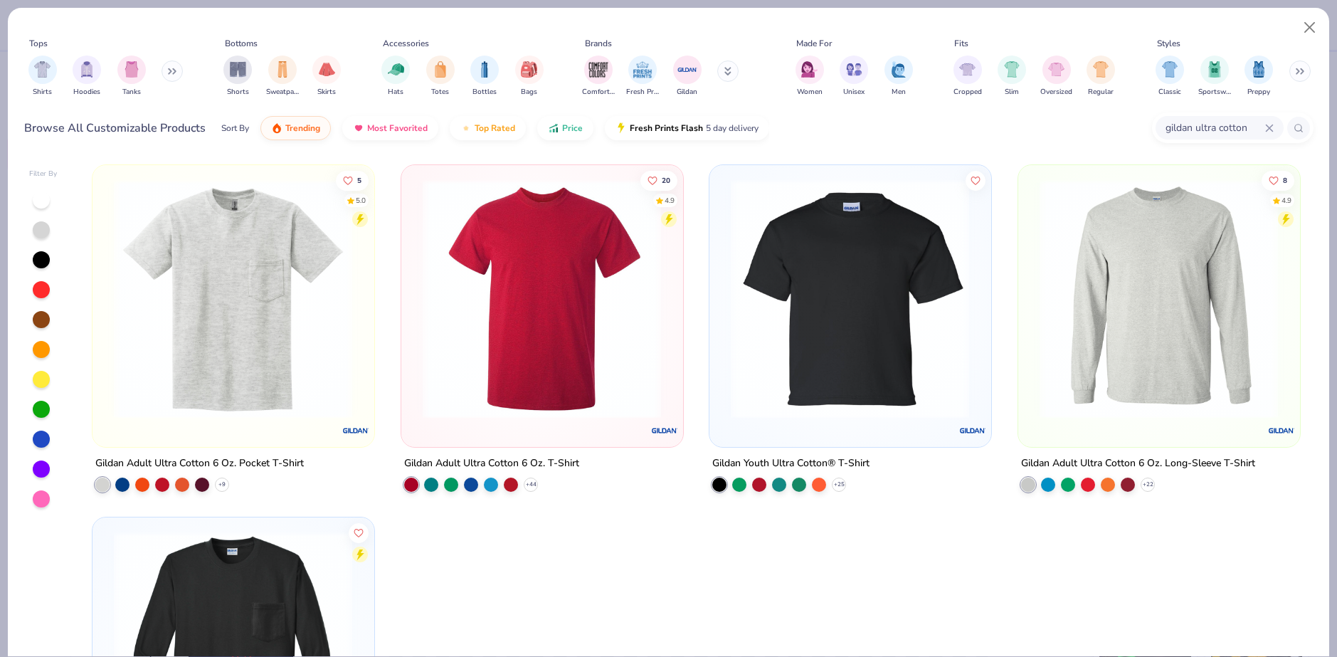
click at [536, 300] on div at bounding box center [289, 298] width 759 height 239
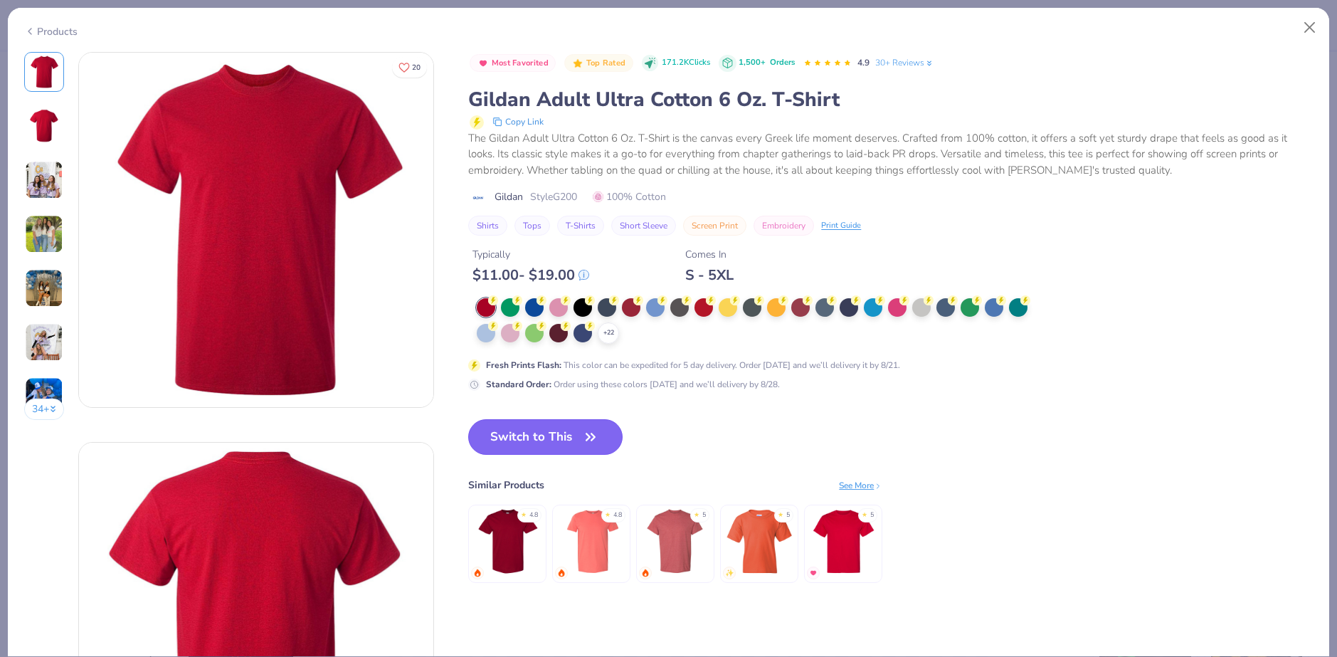
click at [571, 434] on button "Switch to This" at bounding box center [545, 437] width 154 height 36
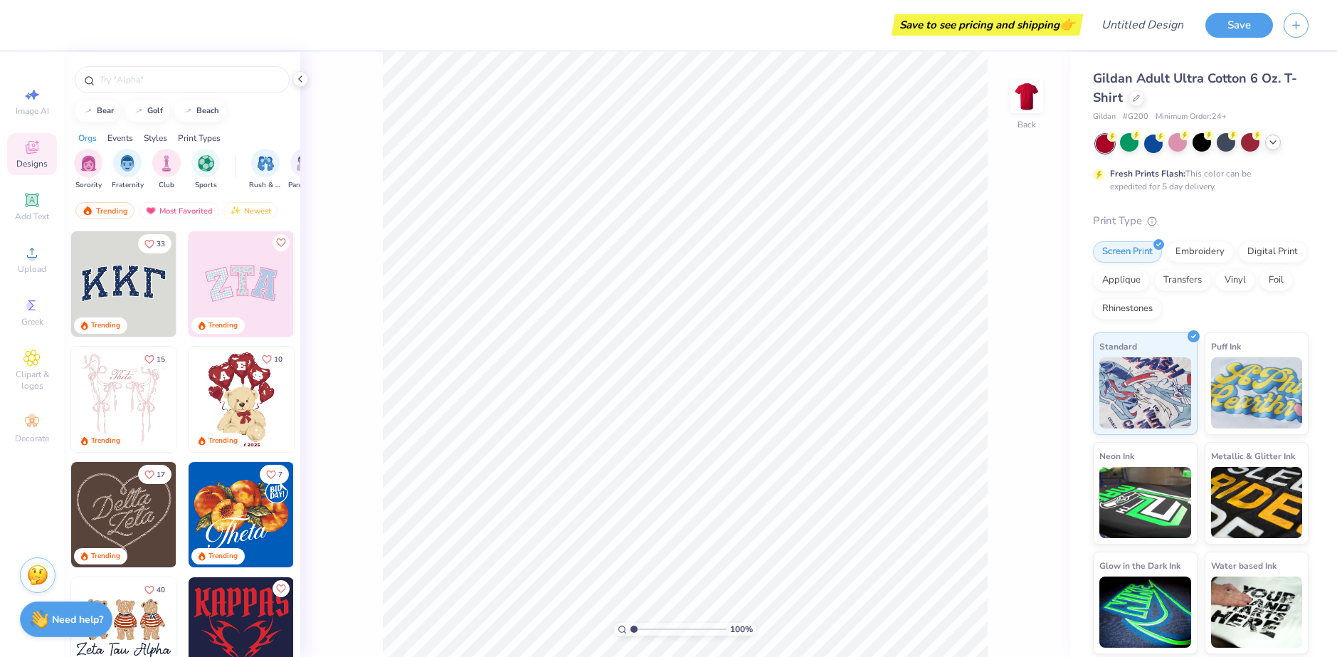
click at [1272, 140] on icon at bounding box center [1272, 142] width 11 height 11
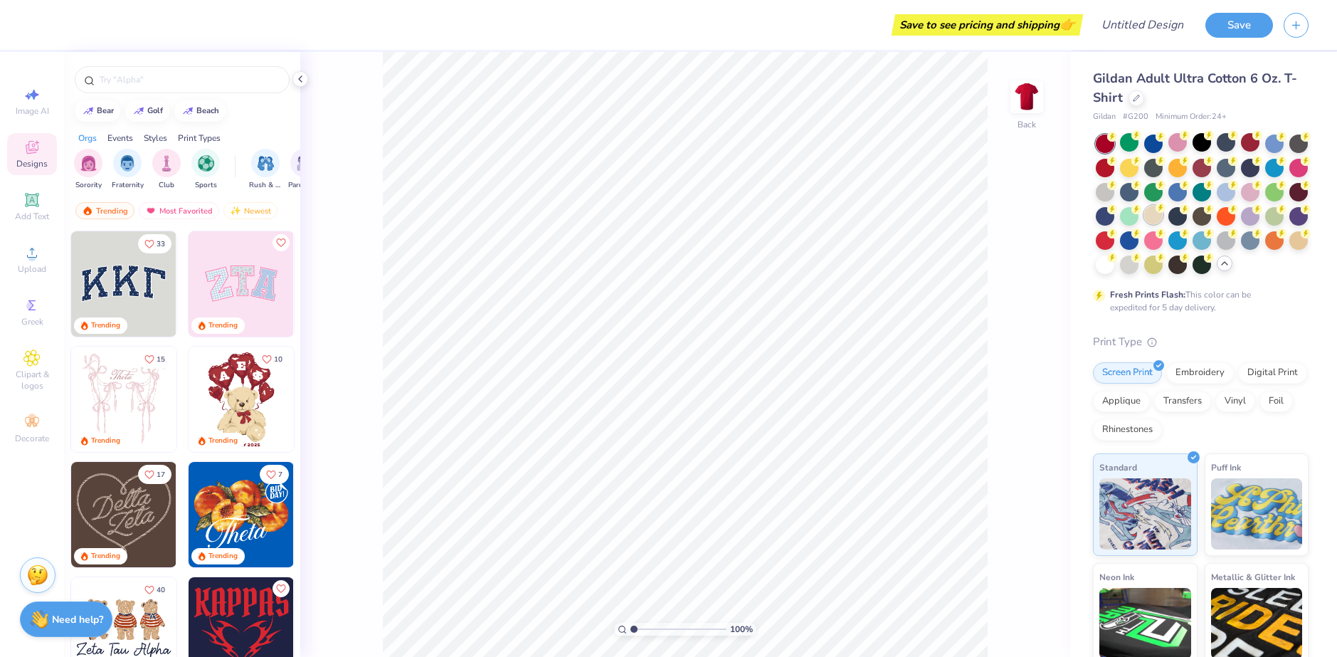
click at [1163, 216] on div at bounding box center [1153, 215] width 18 height 18
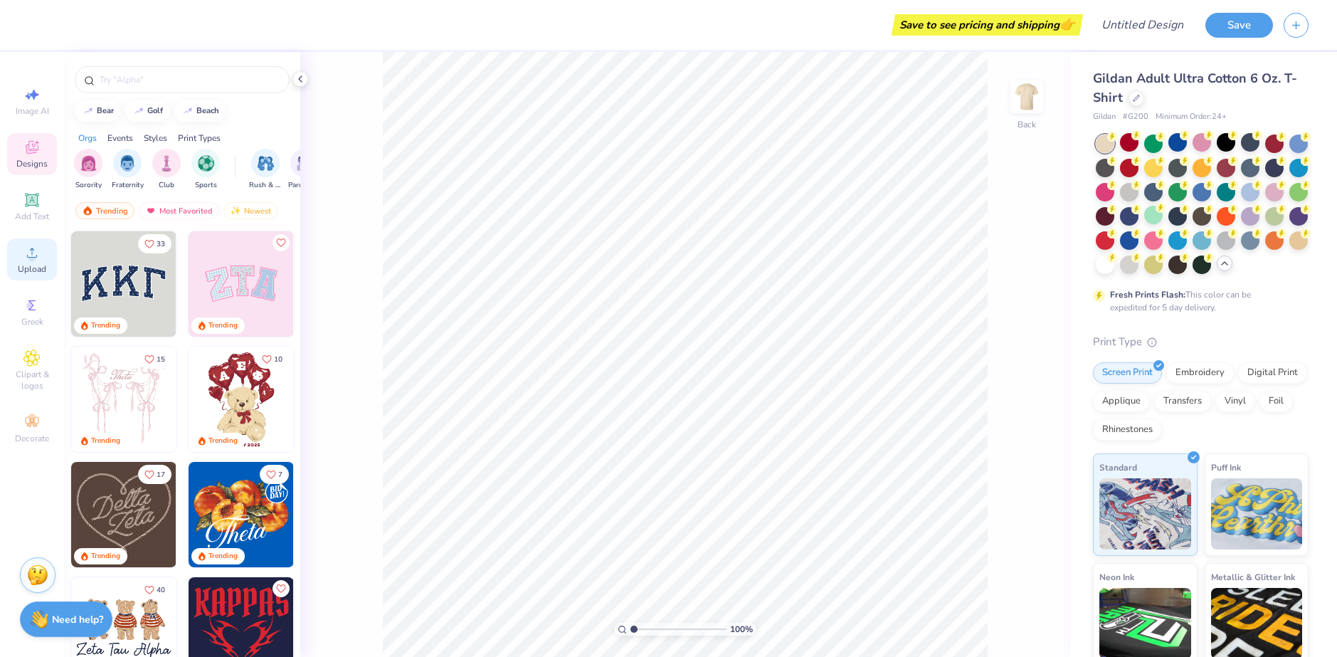
click at [35, 255] on circle at bounding box center [32, 257] width 8 height 8
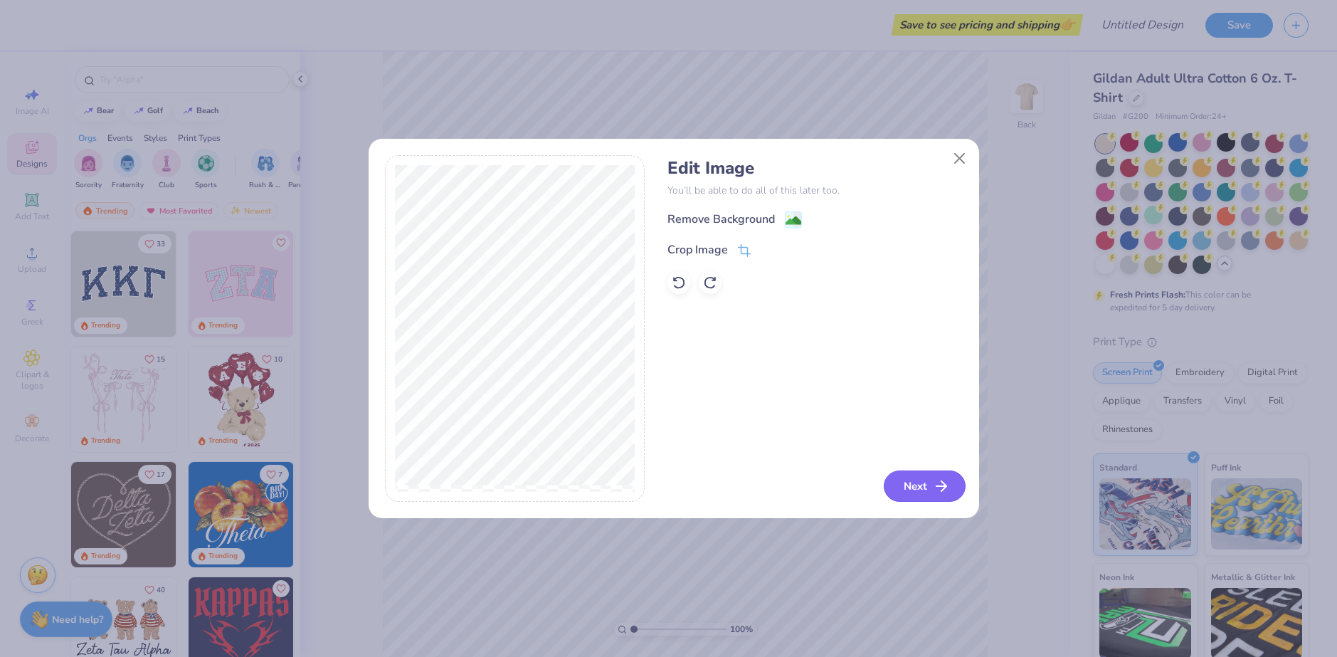
click at [921, 485] on button "Next" at bounding box center [925, 485] width 82 height 31
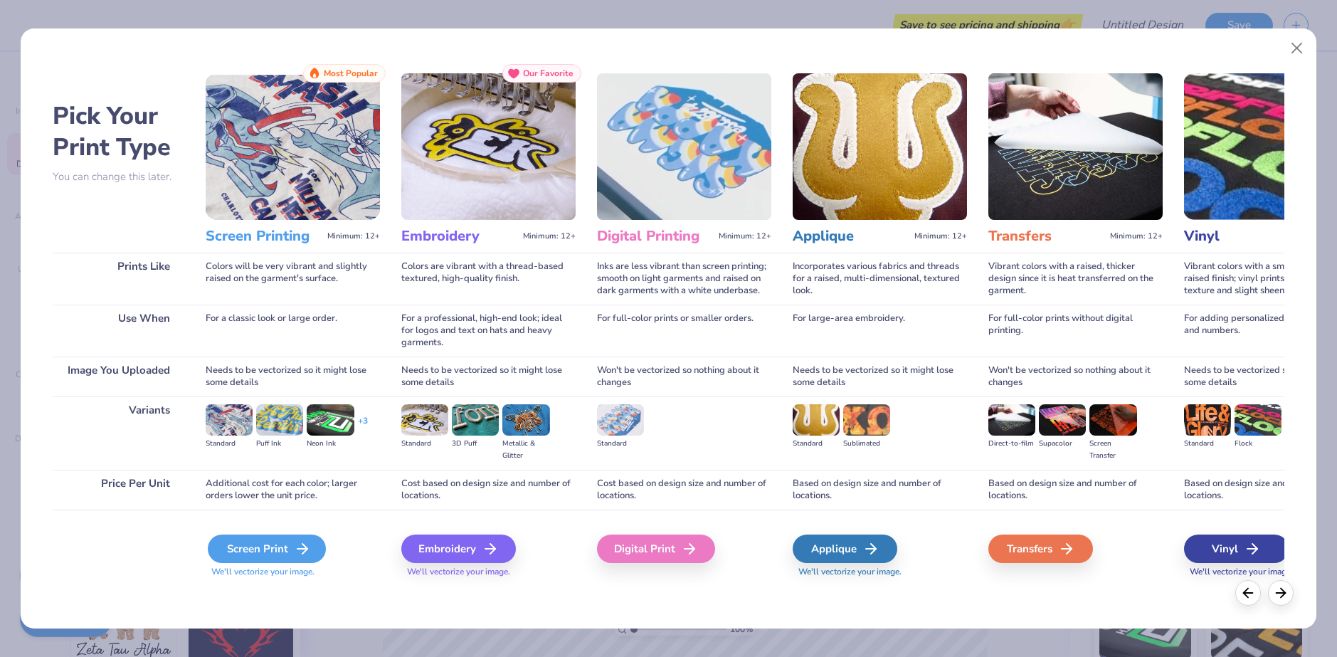
click at [253, 554] on div "Screen Print" at bounding box center [267, 548] width 118 height 28
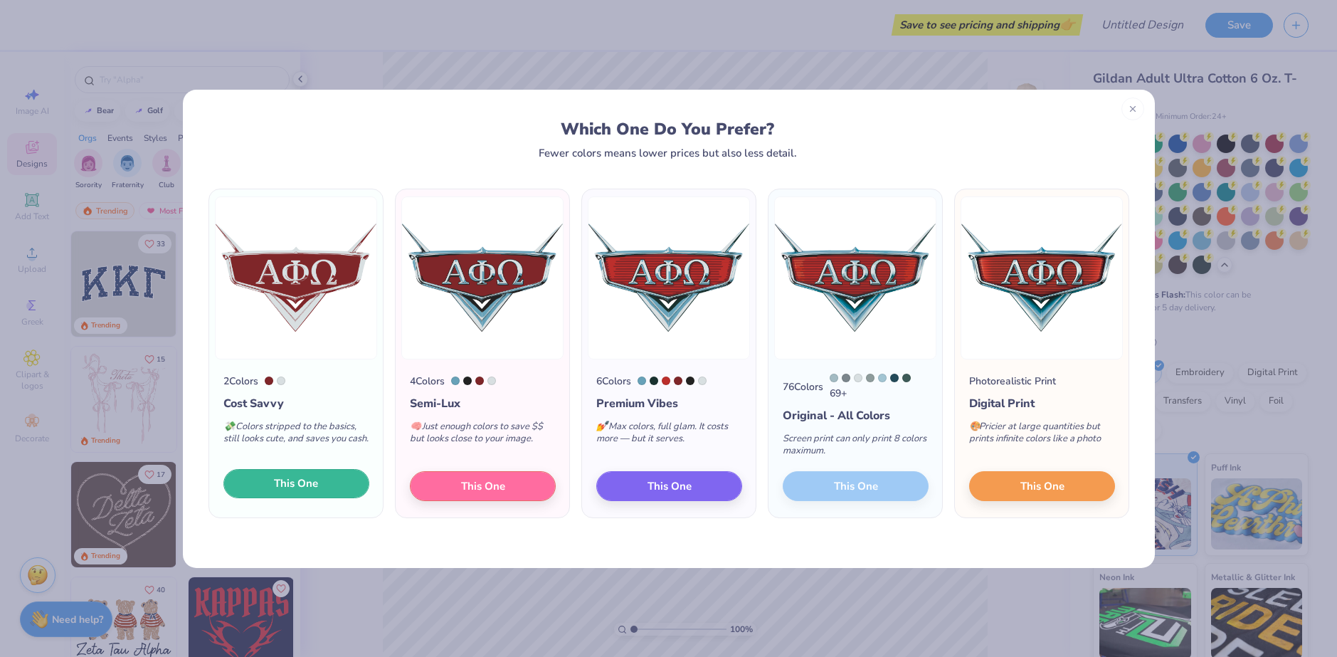
click at [293, 481] on span "This One" at bounding box center [296, 483] width 44 height 16
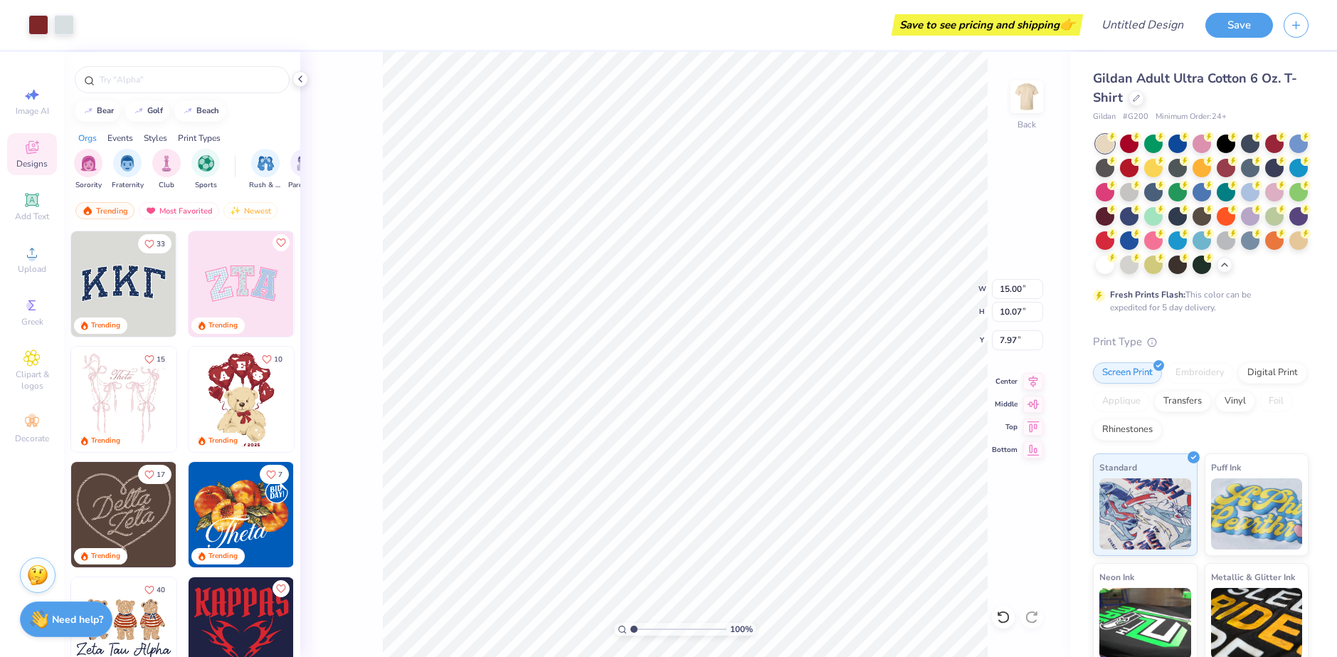
type input "6.04"
type input "4.05"
type input "3.00"
type input "5.00"
type input "1.72"
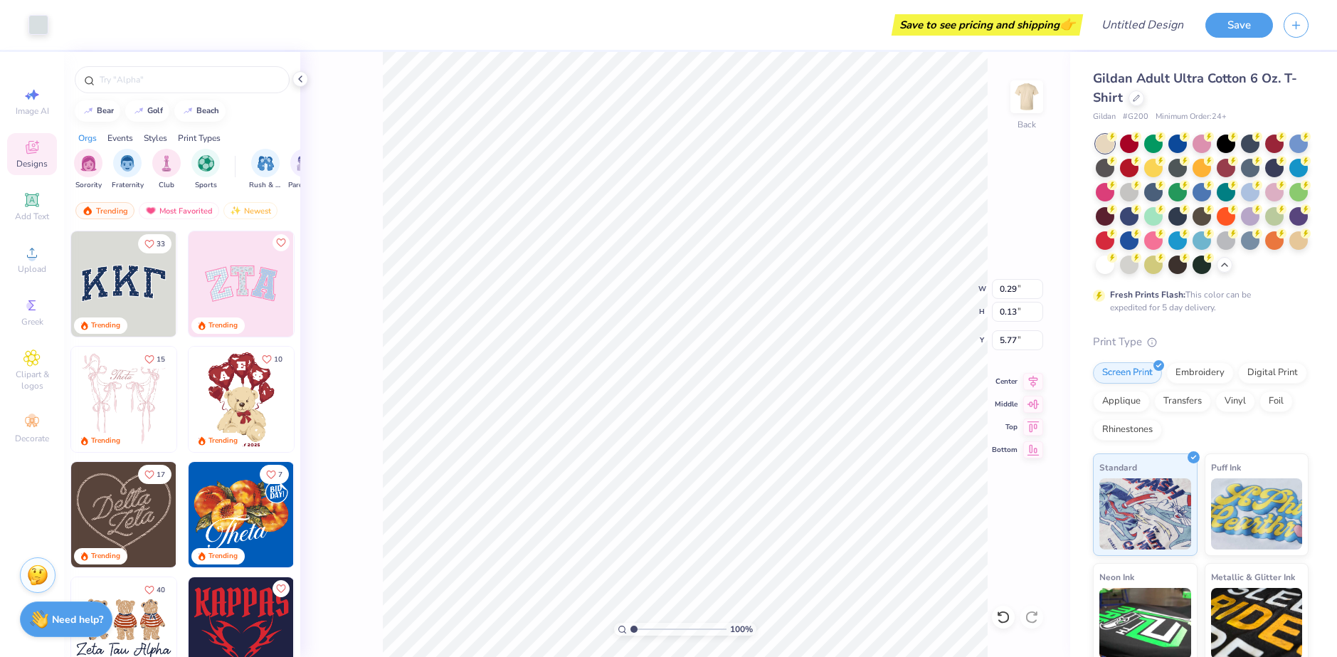
type input "4.05"
type input "0.68"
type input "0.19"
type input "5.59"
type input "5.15"
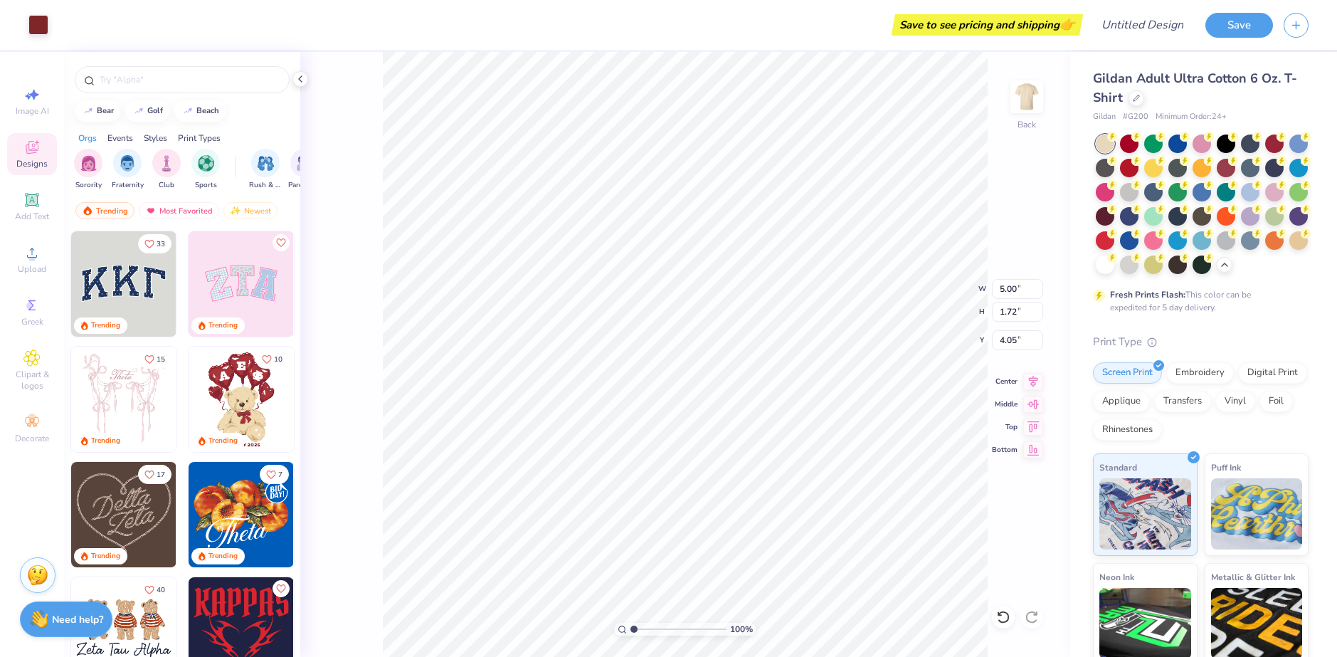
type input "2.89"
type input "4.38"
type input "1.78"
type input "1.00"
type input "5.62"
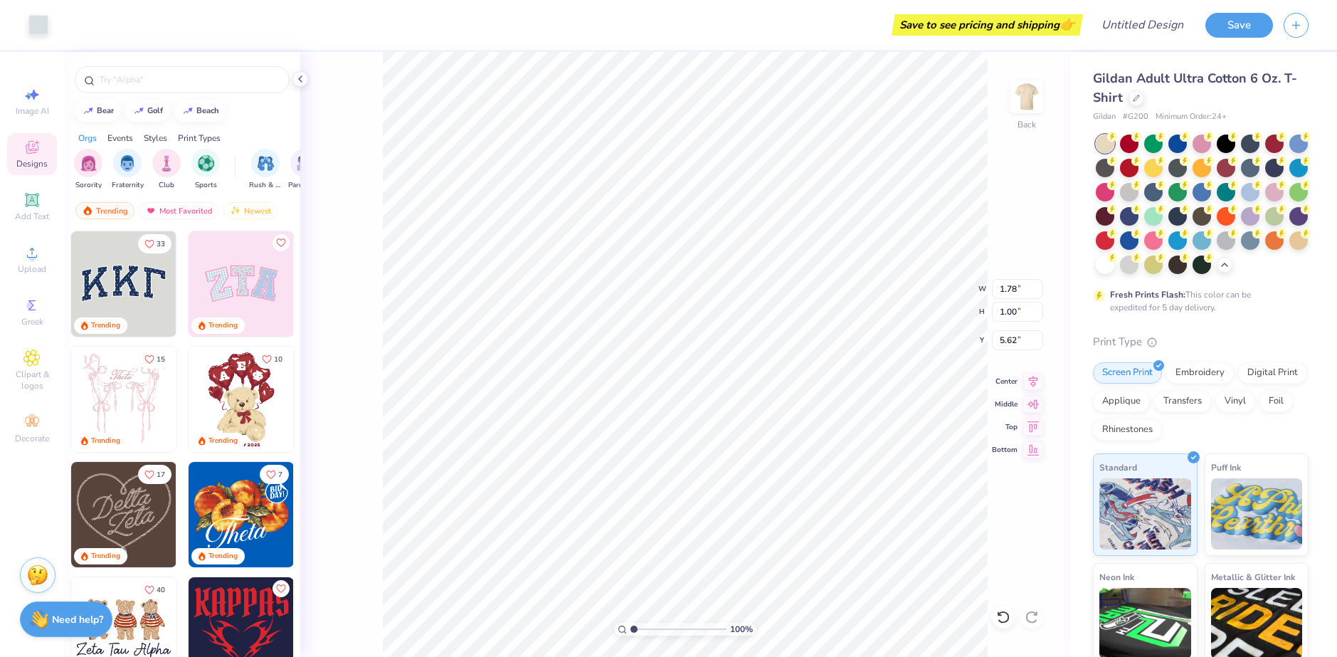
type input "5.78"
type input "2.86"
type input "3.00"
type input "6.67"
click at [35, 258] on circle at bounding box center [32, 257] width 8 height 8
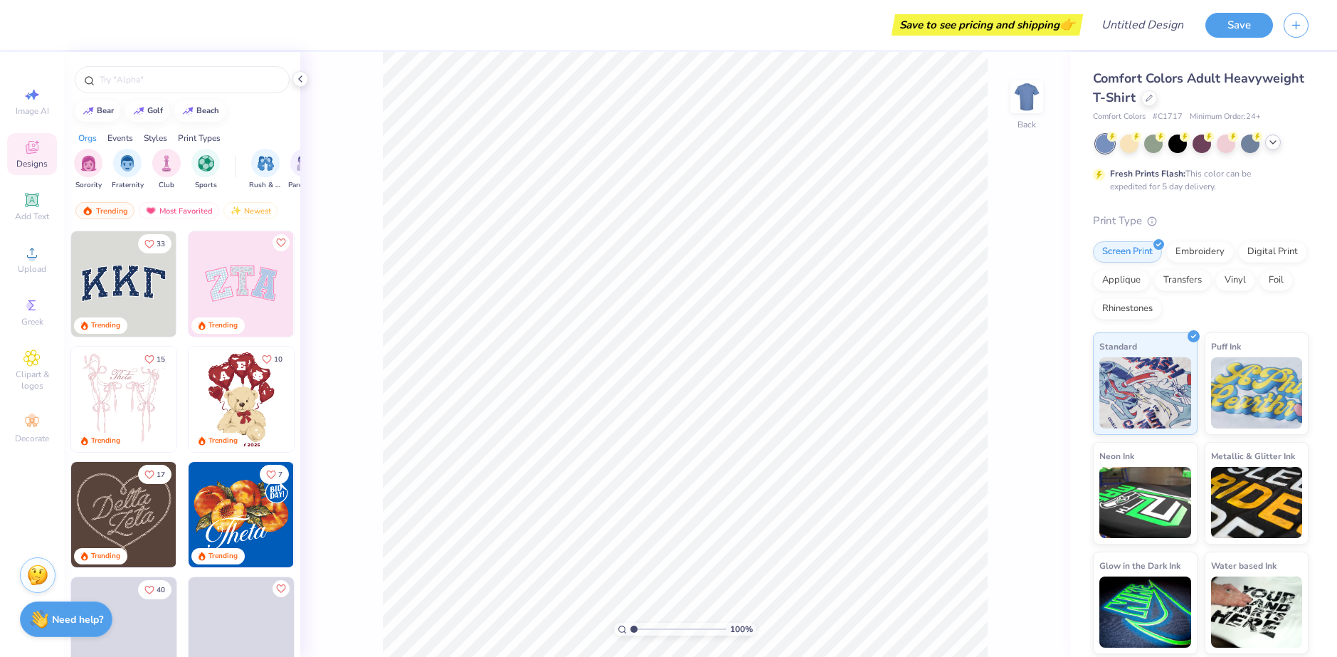
click at [1272, 147] on icon at bounding box center [1272, 142] width 11 height 11
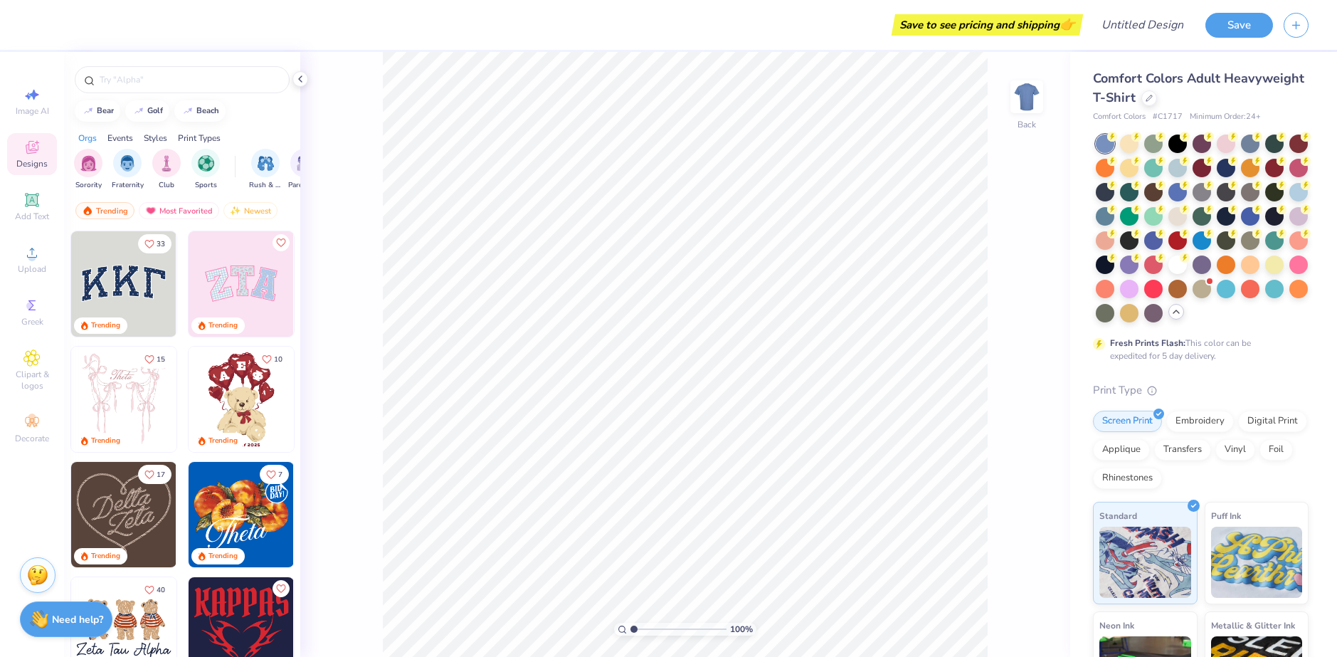
click at [1150, 89] on span "Comfort Colors Adult Heavyweight T-Shirt" at bounding box center [1198, 88] width 211 height 36
click at [1157, 101] on div at bounding box center [1149, 97] width 16 height 16
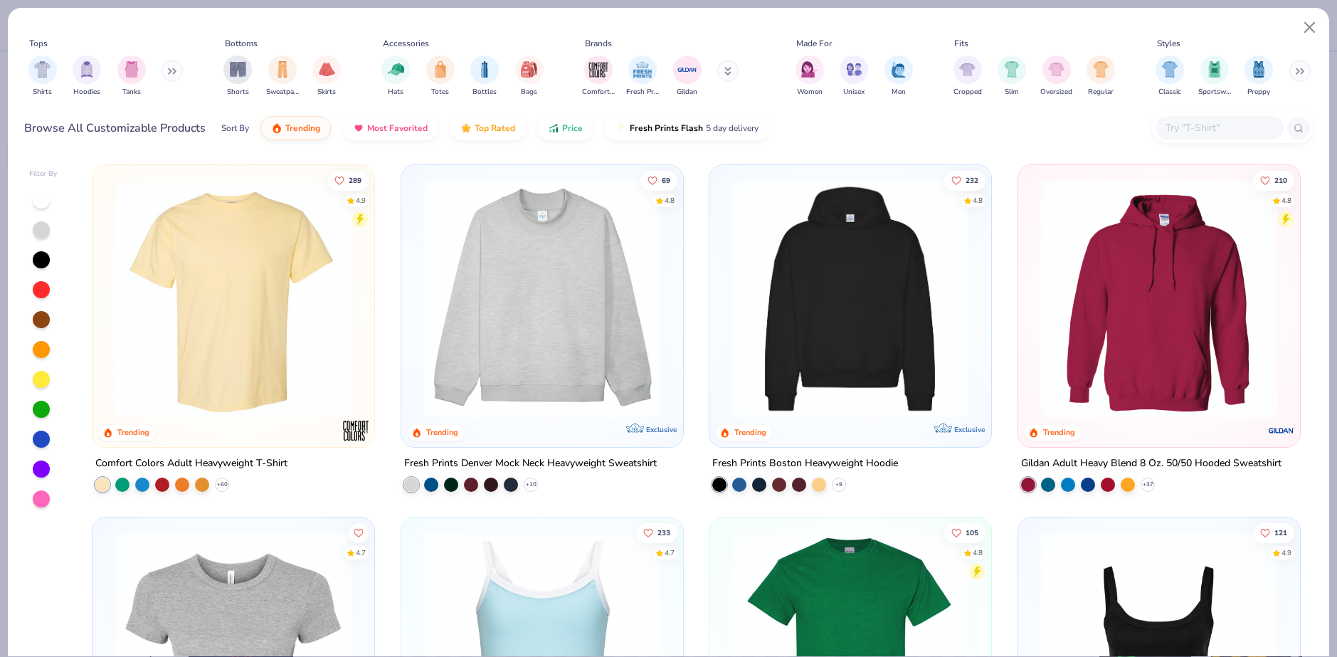
click at [1193, 128] on input "text" at bounding box center [1219, 128] width 110 height 16
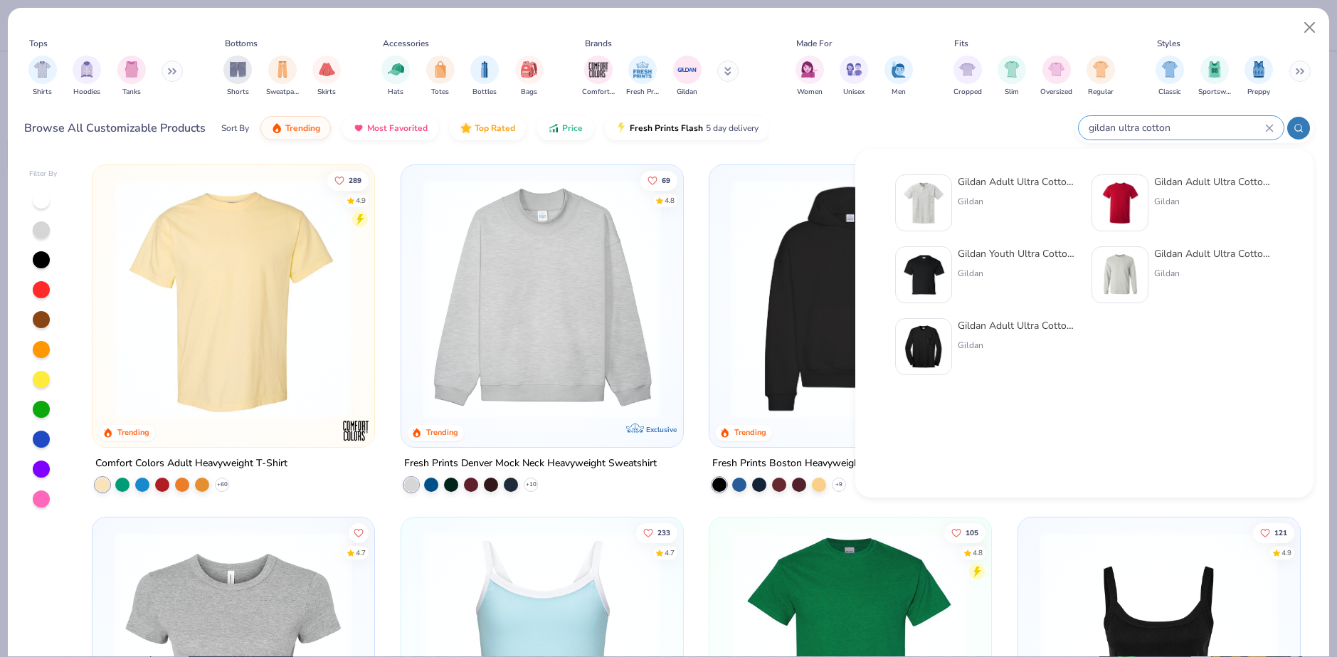
type input "gildan ultra cotton"
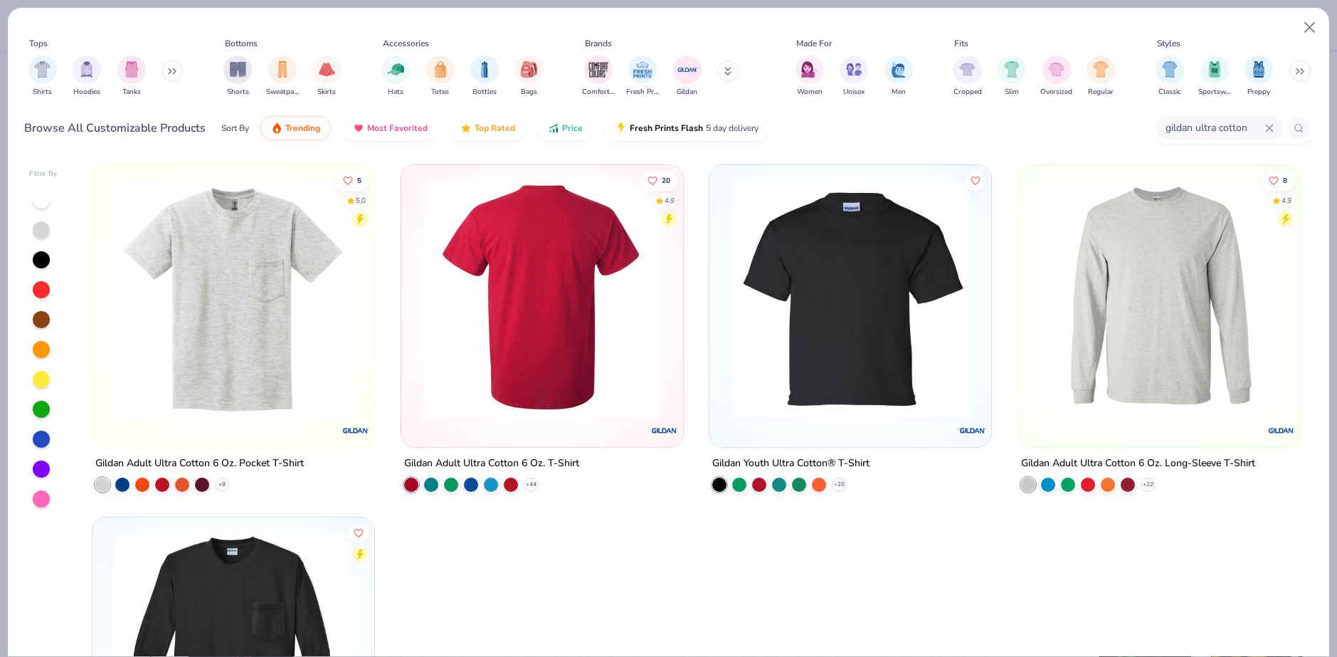
click at [531, 340] on img at bounding box center [541, 298] width 253 height 239
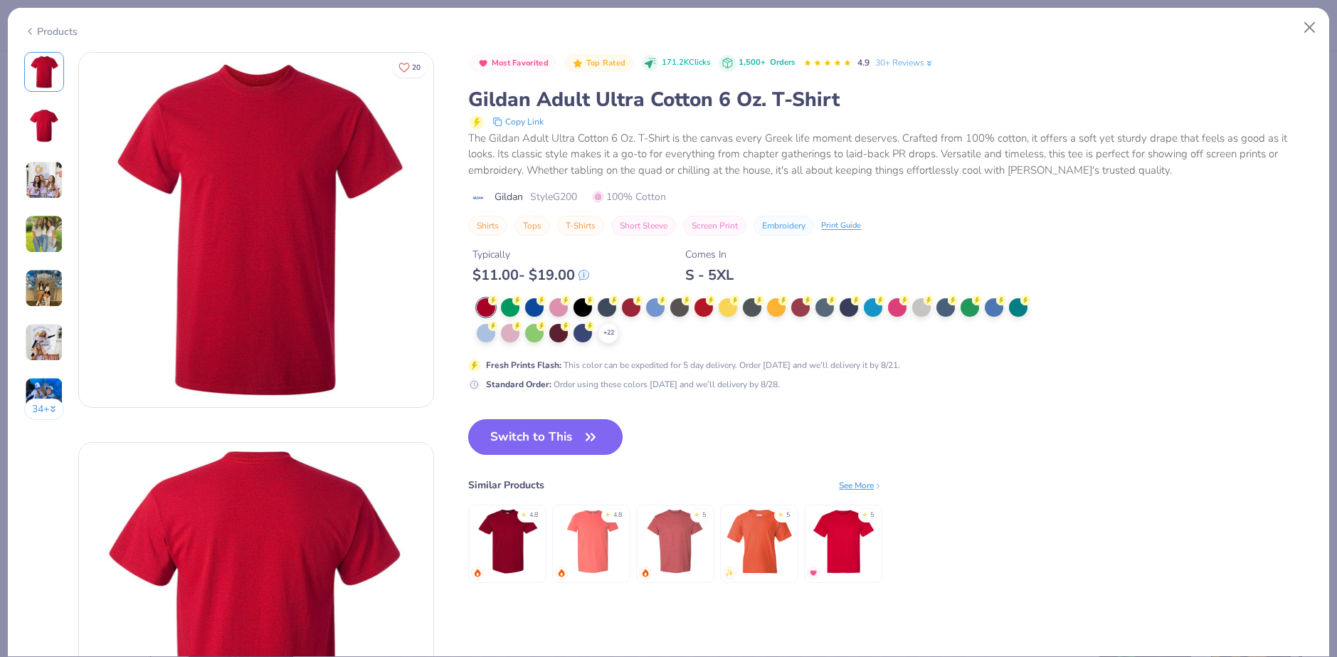
click at [524, 436] on button "Switch to This" at bounding box center [545, 437] width 154 height 36
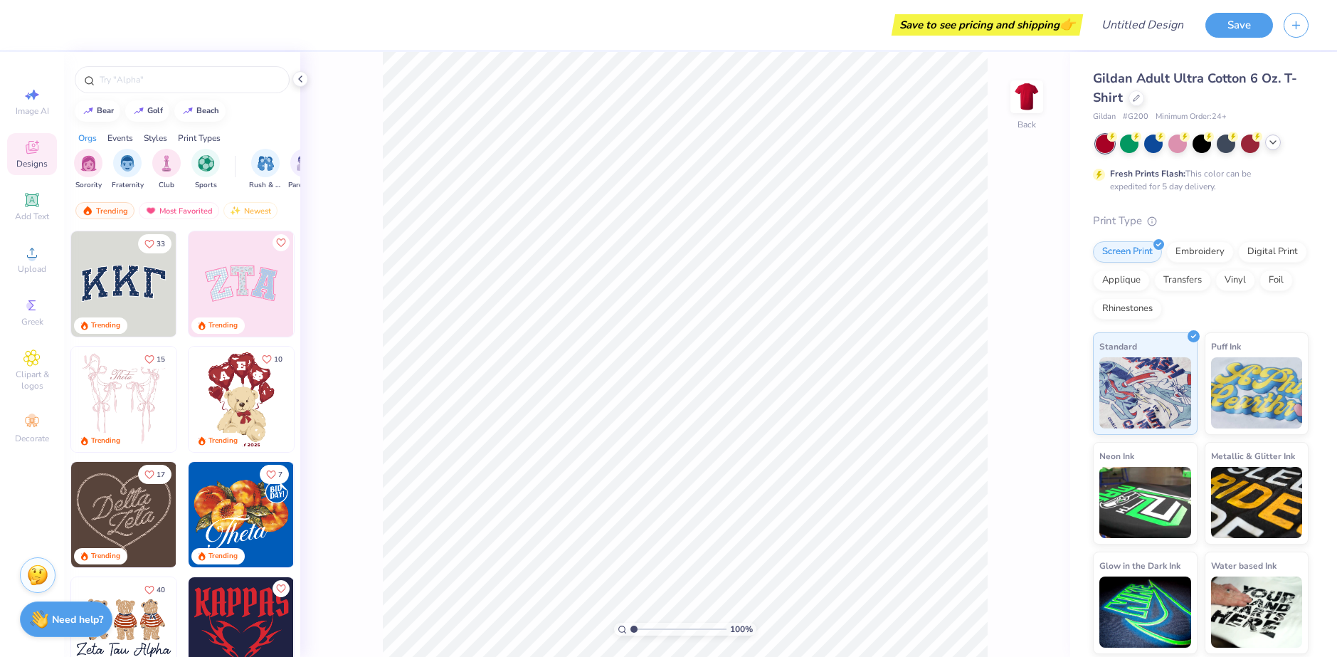
click at [1269, 144] on icon at bounding box center [1272, 142] width 11 height 11
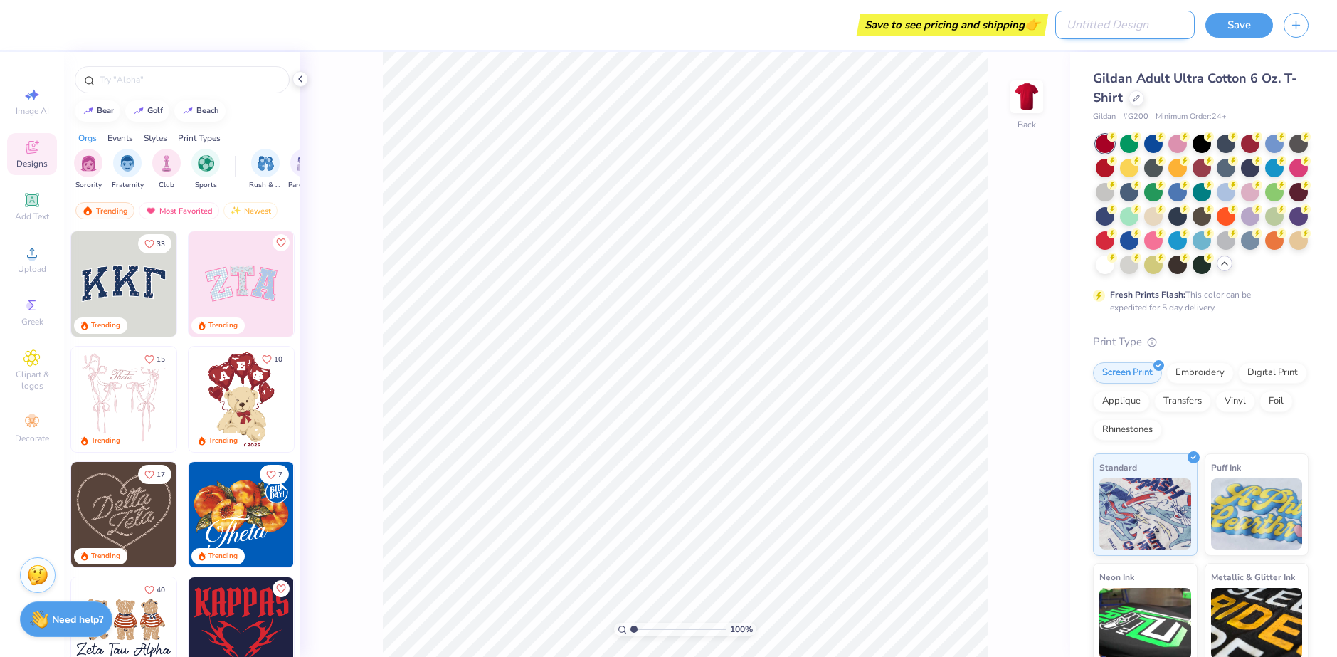
click at [1148, 23] on input "Design Title" at bounding box center [1124, 25] width 139 height 28
type input "apo rush shirt"
click at [1227, 31] on button "Save" at bounding box center [1239, 23] width 68 height 25
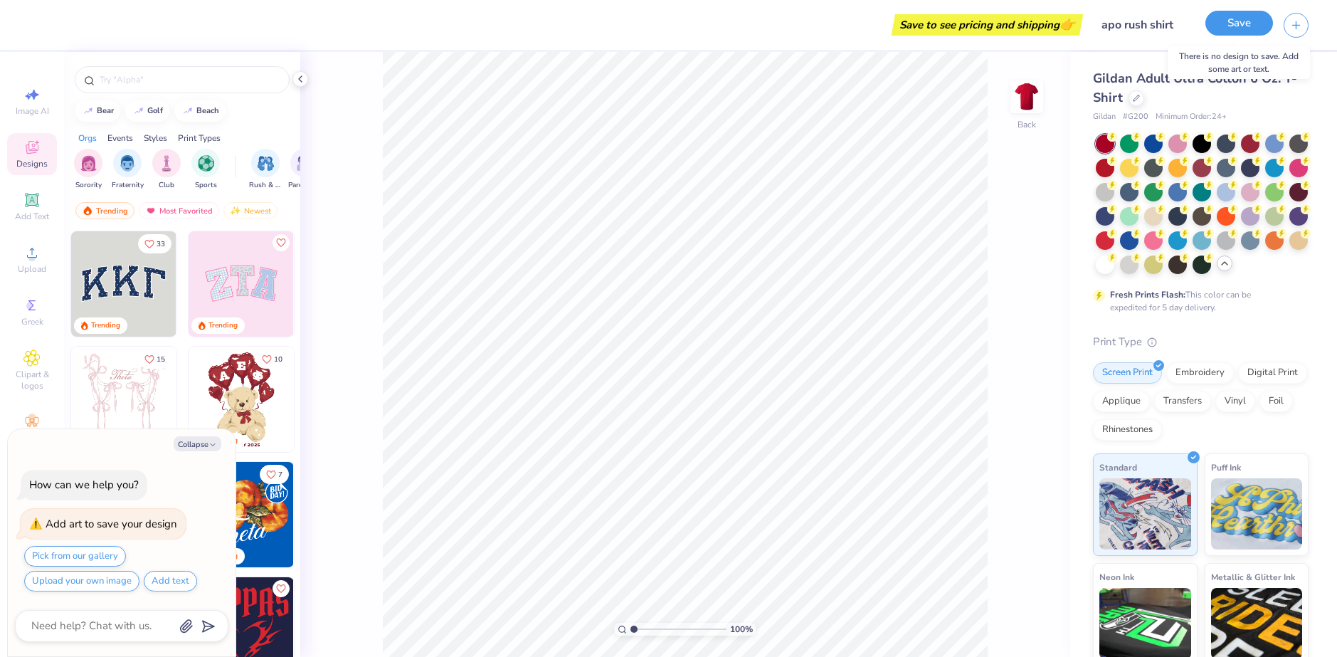
click at [1244, 26] on button "Save" at bounding box center [1239, 23] width 68 height 25
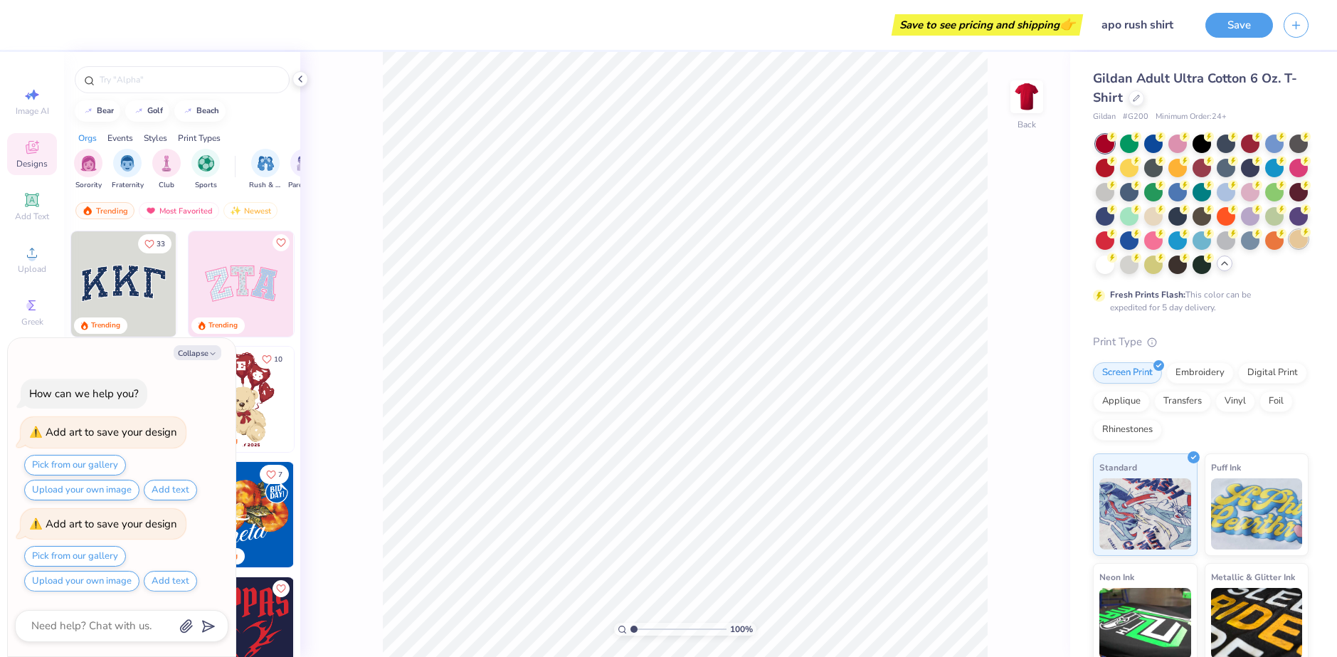
click at [1289, 248] on div at bounding box center [1298, 239] width 18 height 18
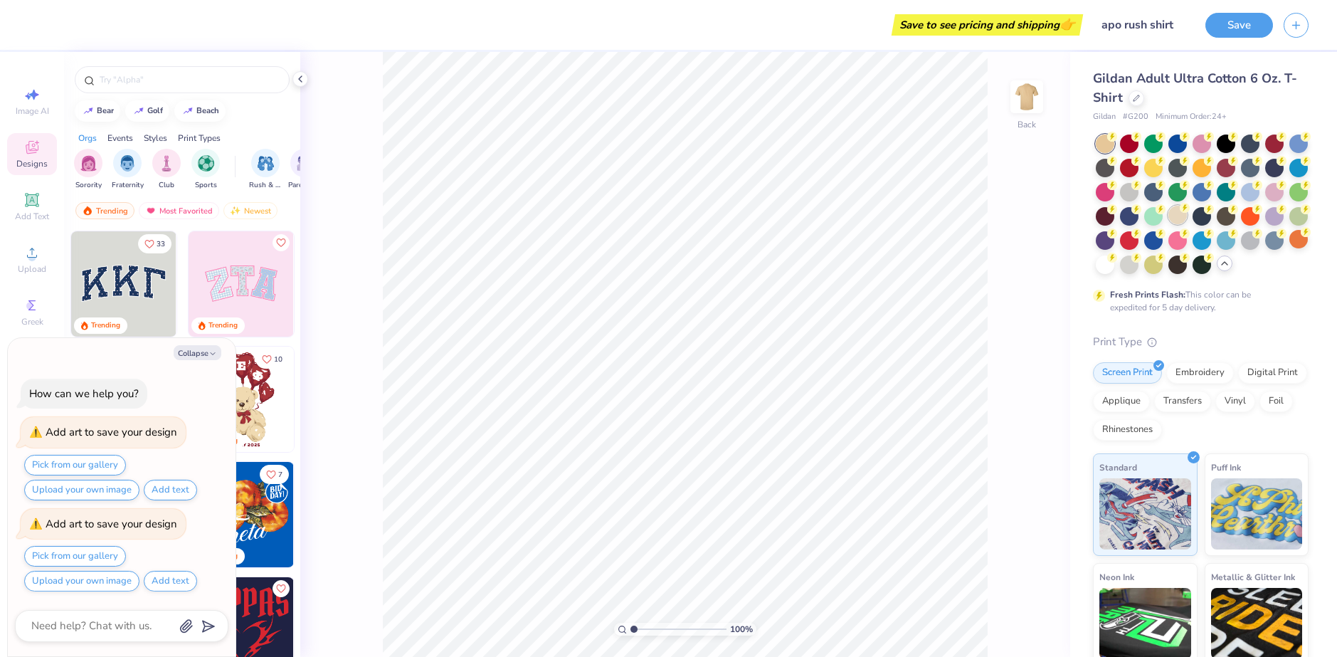
click at [1187, 215] on div at bounding box center [1177, 215] width 18 height 18
click at [194, 352] on button "Collapse" at bounding box center [198, 352] width 48 height 15
type textarea "x"
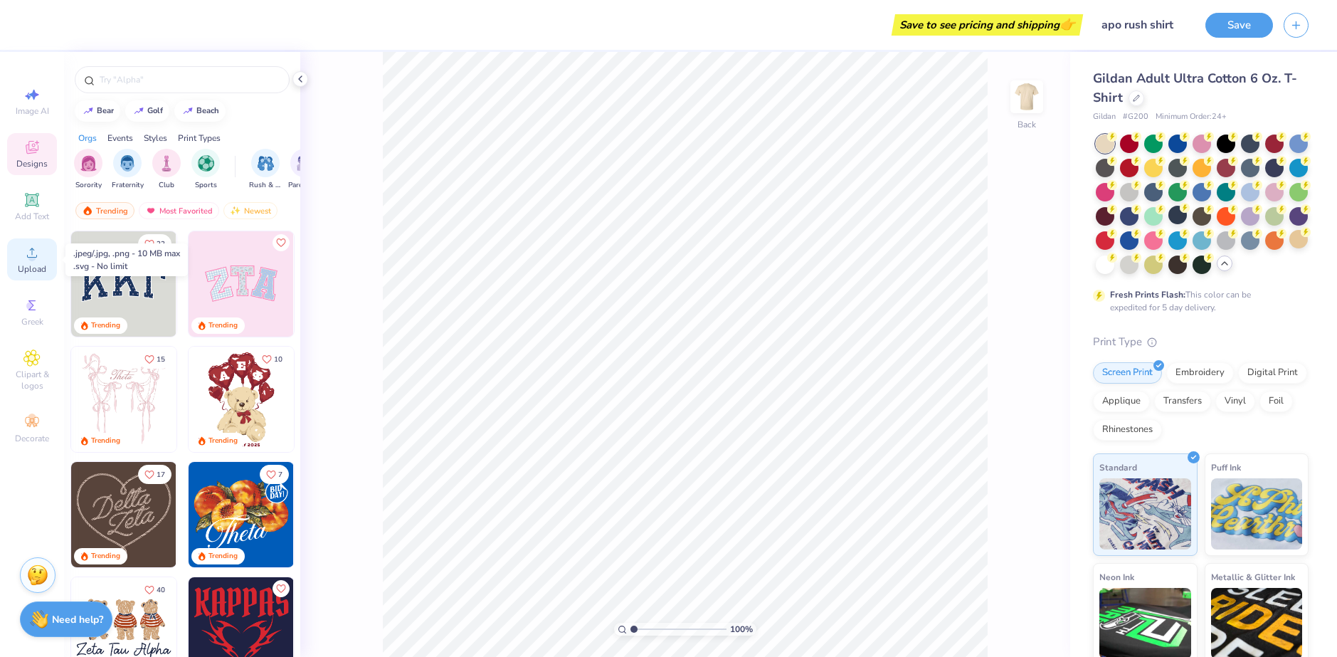
click at [26, 254] on icon at bounding box center [31, 252] width 17 height 17
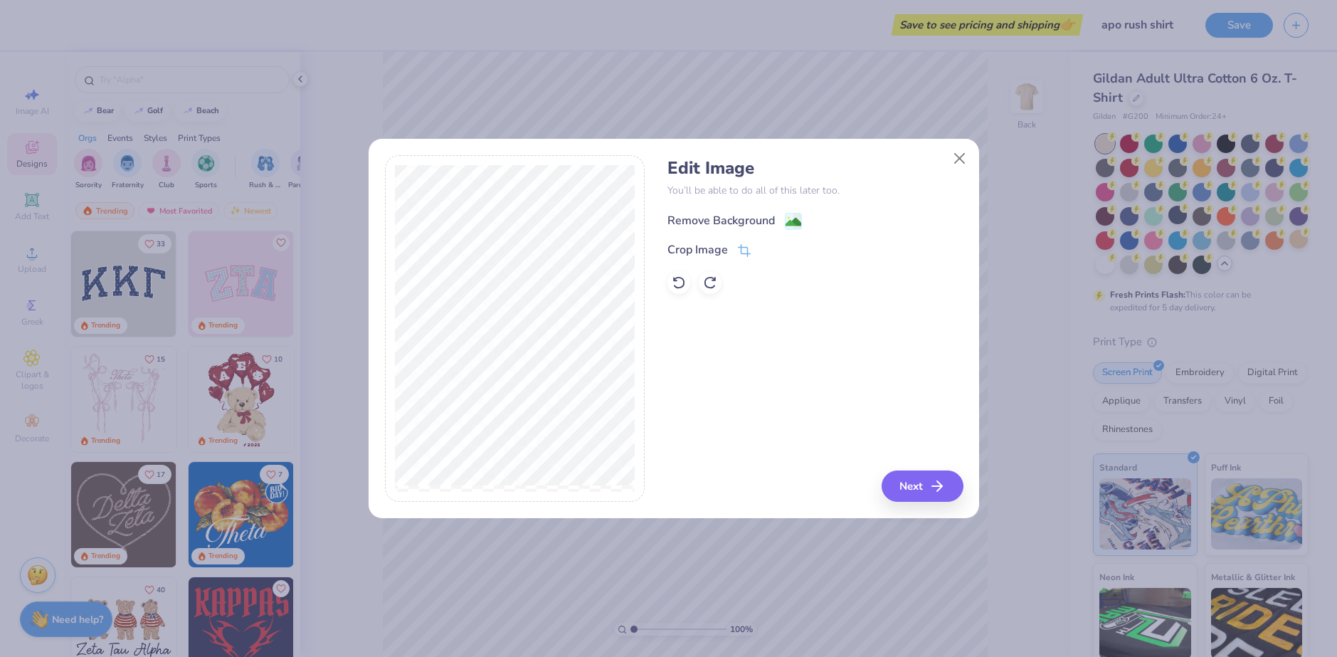
click at [746, 223] on div "Remove Background" at bounding box center [720, 220] width 107 height 17
